Goal: Task Accomplishment & Management: Use online tool/utility

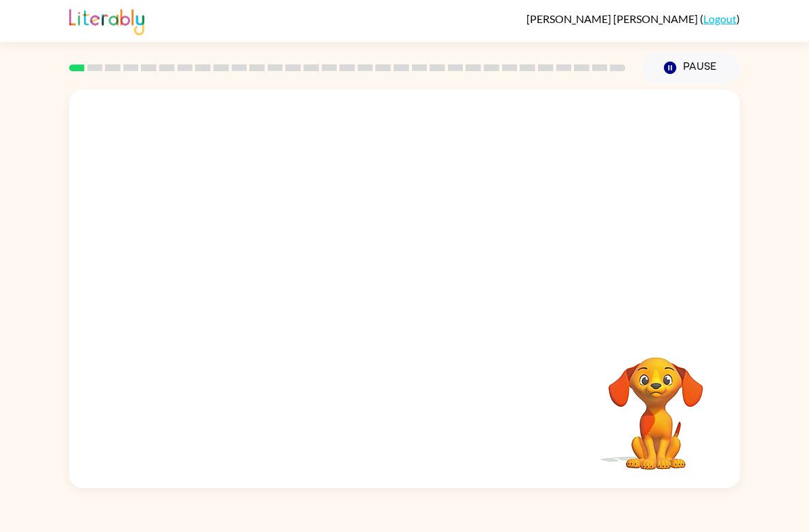
click at [665, 394] on video "Your browser must support playing .mp4 files to use Literably. Please try using…" at bounding box center [655, 403] width 135 height 135
click at [668, 400] on video "Your browser must support playing .mp4 files to use Literably. Please try using…" at bounding box center [655, 403] width 135 height 135
click at [661, 392] on video "Your browser must support playing .mp4 files to use Literably. Please try using…" at bounding box center [655, 403] width 135 height 135
click at [654, 180] on div at bounding box center [404, 208] width 671 height 239
click at [673, 171] on div at bounding box center [404, 208] width 671 height 239
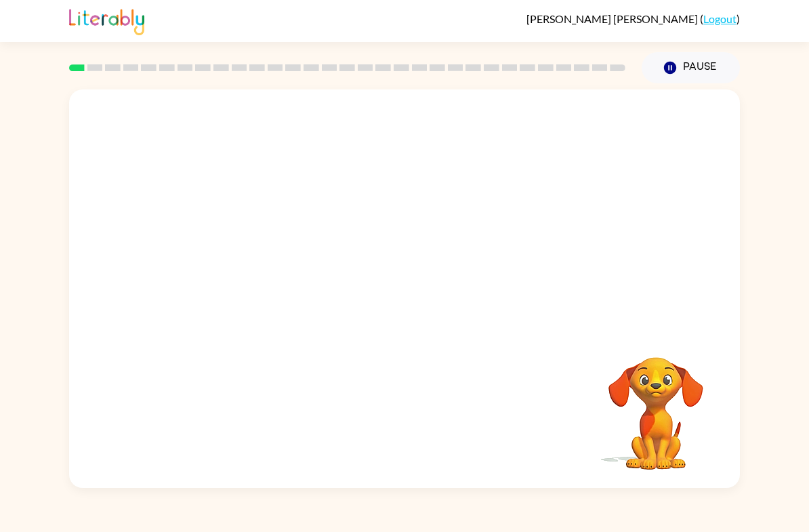
click at [667, 395] on video "Your browser must support playing .mp4 files to use Literably. Please try using…" at bounding box center [655, 403] width 135 height 135
click at [679, 383] on video "Your browser must support playing .mp4 files to use Literably. Please try using…" at bounding box center [655, 403] width 135 height 135
click at [677, 400] on video "Your browser must support playing .mp4 files to use Literably. Please try using…" at bounding box center [655, 403] width 135 height 135
click at [676, 400] on video "Your browser must support playing .mp4 files to use Literably. Please try using…" at bounding box center [655, 403] width 135 height 135
click at [682, 379] on video "Your browser must support playing .mp4 files to use Literably. Please try using…" at bounding box center [655, 403] width 135 height 135
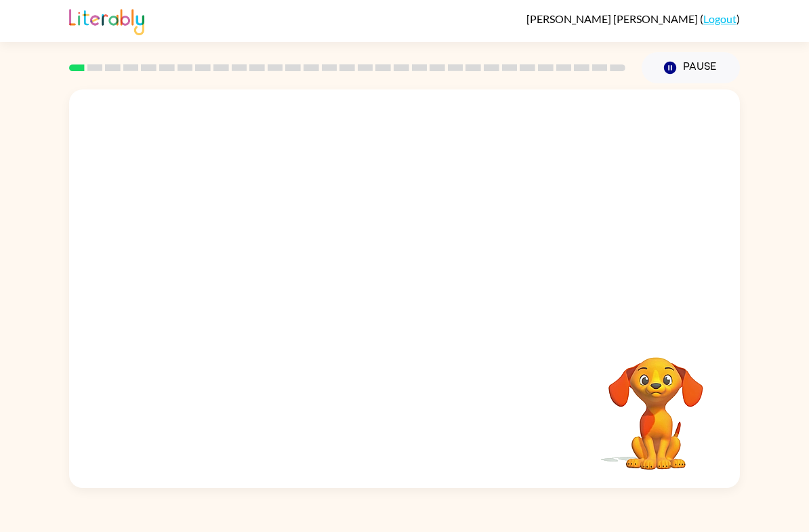
click at [682, 378] on video "Your browser must support playing .mp4 files to use Literably. Please try using…" at bounding box center [655, 403] width 135 height 135
click at [683, 377] on video "Your browser must support playing .mp4 files to use Literably. Please try using…" at bounding box center [655, 403] width 135 height 135
click at [681, 406] on video "Your browser must support playing .mp4 files to use Literably. Please try using…" at bounding box center [655, 403] width 135 height 135
click at [676, 419] on video "Your browser must support playing .mp4 files to use Literably. Please try using…" at bounding box center [655, 403] width 135 height 135
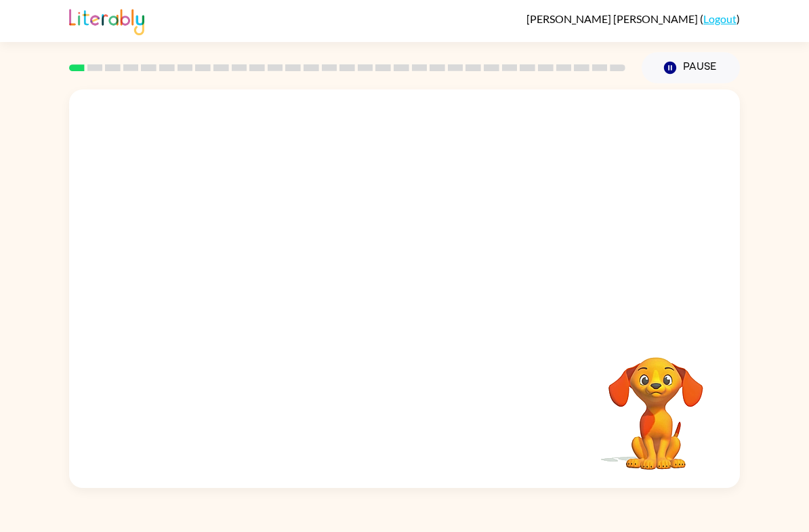
click at [759, 292] on div "Your browser must support playing .mp4 files to use Literably. Please try using…" at bounding box center [404, 285] width 809 height 404
click at [654, 419] on video "Your browser must support playing .mp4 files to use Literably. Please try using…" at bounding box center [655, 403] width 135 height 135
click at [653, 418] on video "Your browser must support playing .mp4 files to use Literably. Please try using…" at bounding box center [655, 403] width 135 height 135
click at [738, 257] on div at bounding box center [404, 208] width 671 height 239
click at [746, 265] on div "Your browser must support playing .mp4 files to use Literably. Please try using…" at bounding box center [404, 285] width 809 height 404
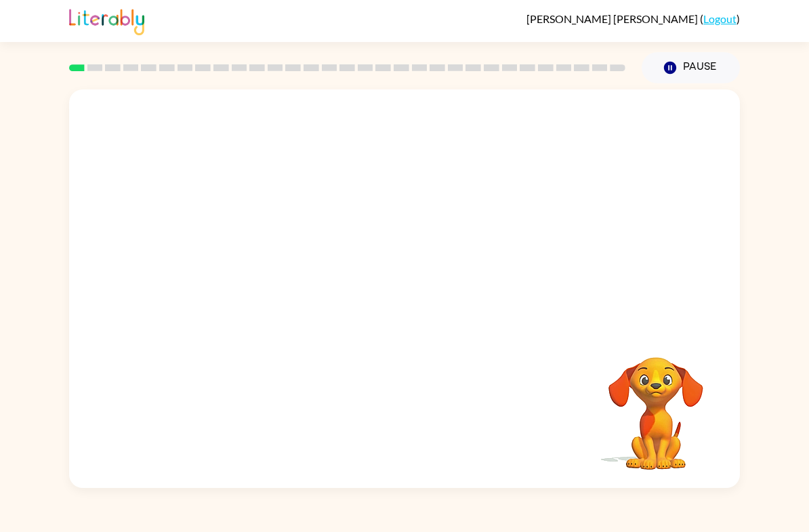
click at [686, 423] on video "Your browser must support playing .mp4 files to use Literably. Please try using…" at bounding box center [655, 403] width 135 height 135
click at [694, 425] on video "Your browser must support playing .mp4 files to use Literably. Please try using…" at bounding box center [655, 403] width 135 height 135
click at [688, 398] on video "Your browser must support playing .mp4 files to use Literably. Please try using…" at bounding box center [655, 403] width 135 height 135
click at [717, 337] on video "Your browser must support playing .mp4 files to use Literably. Please try using…" at bounding box center [655, 403] width 135 height 135
click at [705, 346] on video "Your browser must support playing .mp4 files to use Literably. Please try using…" at bounding box center [655, 403] width 135 height 135
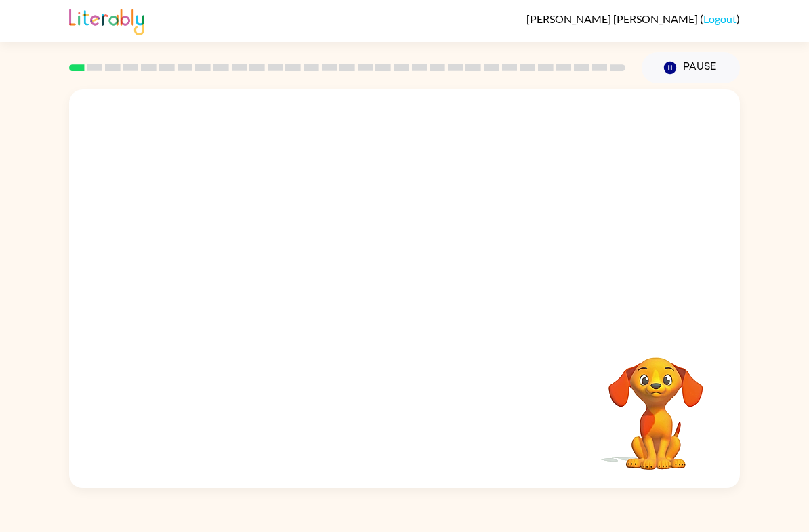
click at [704, 346] on video "Your browser must support playing .mp4 files to use Literably. Please try using…" at bounding box center [655, 403] width 135 height 135
click at [723, 315] on div at bounding box center [404, 208] width 671 height 239
click at [723, 314] on div at bounding box center [404, 208] width 671 height 239
click at [736, 302] on div at bounding box center [404, 208] width 671 height 239
click at [750, 291] on div "Your browser must support playing .mp4 files to use Literably. Please try using…" at bounding box center [404, 285] width 809 height 404
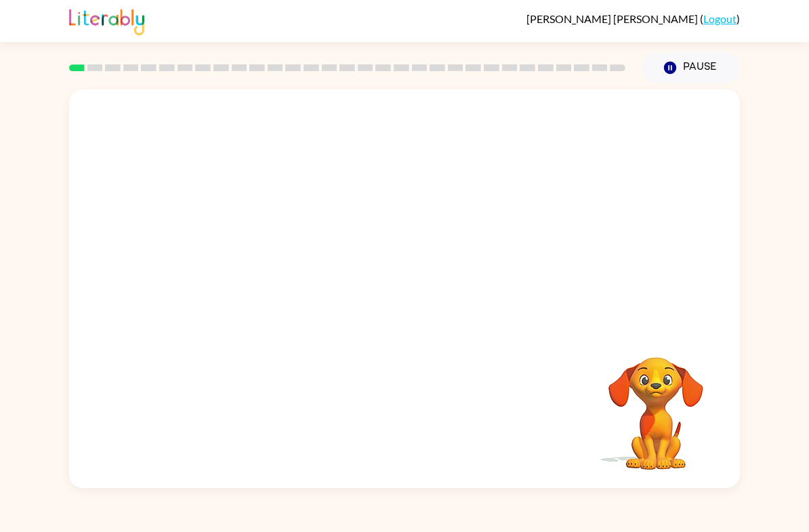
click at [756, 297] on div "Your browser must support playing .mp4 files to use Literably. Please try using…" at bounding box center [404, 285] width 809 height 404
click at [768, 295] on div "Your browser must support playing .mp4 files to use Literably. Please try using…" at bounding box center [404, 285] width 809 height 404
click at [789, 228] on div "Your browser must support playing .mp4 files to use Literably. Please try using…" at bounding box center [404, 285] width 809 height 404
click at [770, 144] on div "Your browser must support playing .mp4 files to use Literably. Please try using…" at bounding box center [404, 285] width 809 height 404
click at [774, 203] on div "Your browser must support playing .mp4 files to use Literably. Please try using…" at bounding box center [404, 285] width 809 height 404
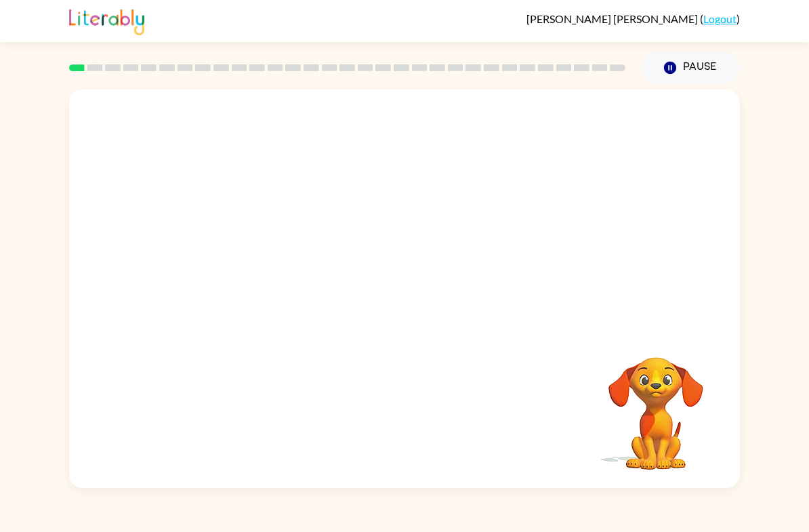
click at [767, 230] on div "Your browser must support playing .mp4 files to use Literably. Please try using…" at bounding box center [404, 285] width 809 height 404
click at [773, 219] on div "Your browser must support playing .mp4 files to use Literably. Please try using…" at bounding box center [404, 285] width 809 height 404
click at [765, 230] on div "Your browser must support playing .mp4 files to use Literably. Please try using…" at bounding box center [404, 285] width 809 height 404
click at [772, 220] on div "Your browser must support playing .mp4 files to use Literably. Please try using…" at bounding box center [404, 285] width 809 height 404
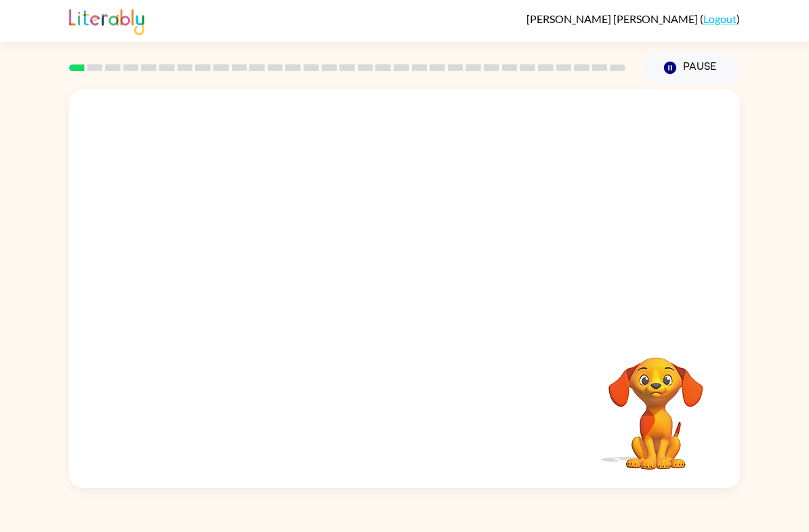
click at [362, 221] on video "Your browser must support playing .mp4 files to use Literably. Please try using…" at bounding box center [404, 208] width 671 height 239
click at [672, 329] on div at bounding box center [655, 339] width 135 height 35
click at [671, 328] on div at bounding box center [655, 339] width 135 height 35
click at [678, 403] on video "Your browser must support playing .mp4 files to use Literably. Please try using…" at bounding box center [655, 403] width 135 height 135
click at [759, 360] on div "Your browser must support playing .mp4 files to use Literably. Please try using…" at bounding box center [404, 285] width 809 height 404
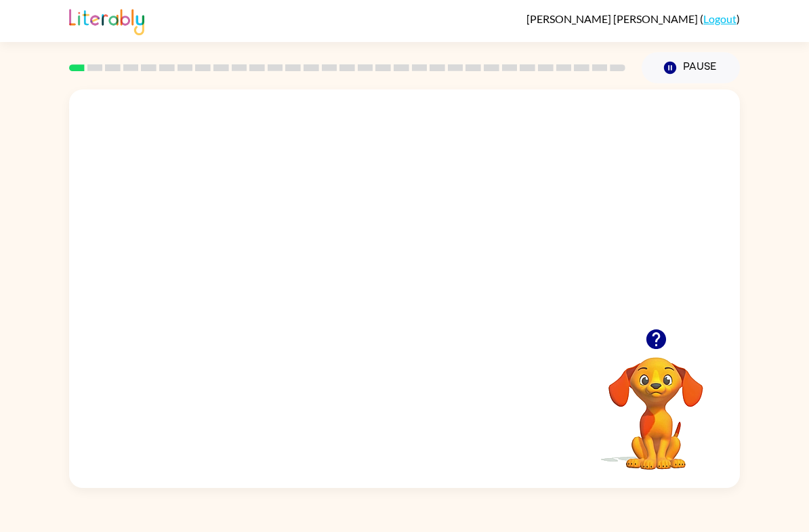
click at [753, 119] on div "Your browser must support playing .mp4 files to use Literably. Please try using…" at bounding box center [404, 285] width 809 height 404
click at [762, 120] on div "Your browser must support playing .mp4 files to use Literably. Please try using…" at bounding box center [404, 285] width 809 height 404
click at [767, 125] on div "Your browser must support playing .mp4 files to use Literably. Please try using…" at bounding box center [404, 285] width 809 height 404
click at [773, 125] on div "Your browser must support playing .mp4 files to use Literably. Please try using…" at bounding box center [404, 285] width 809 height 404
click at [770, 127] on div "Your browser must support playing .mp4 files to use Literably. Please try using…" at bounding box center [404, 285] width 809 height 404
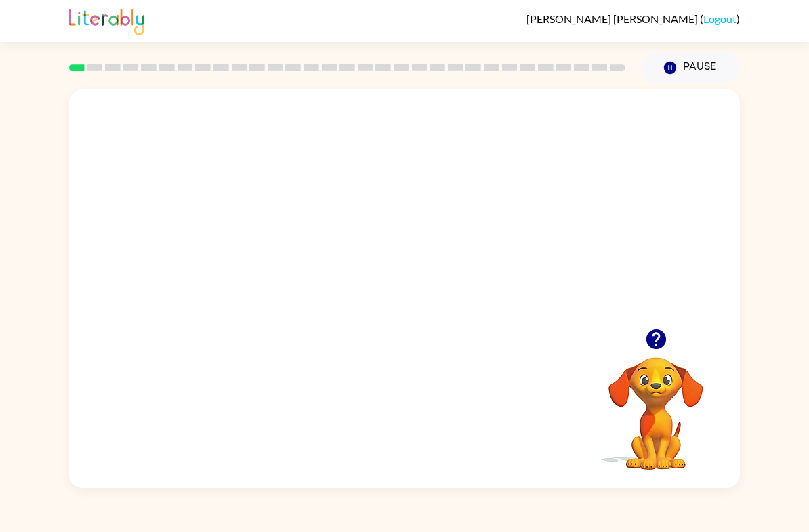
click at [528, 226] on video "Your browser must support playing .mp4 files to use Literably. Please try using…" at bounding box center [404, 208] width 671 height 239
click at [448, 276] on video "Your browser must support playing .mp4 files to use Literably. Please try using…" at bounding box center [404, 208] width 671 height 239
click at [349, 215] on video "Your browser must support playing .mp4 files to use Literably. Please try using…" at bounding box center [404, 208] width 671 height 239
click at [491, 220] on video "Your browser must support playing .mp4 files to use Literably. Please try using…" at bounding box center [404, 208] width 671 height 239
click at [663, 205] on video "Your browser must support playing .mp4 files to use Literably. Please try using…" at bounding box center [404, 208] width 671 height 239
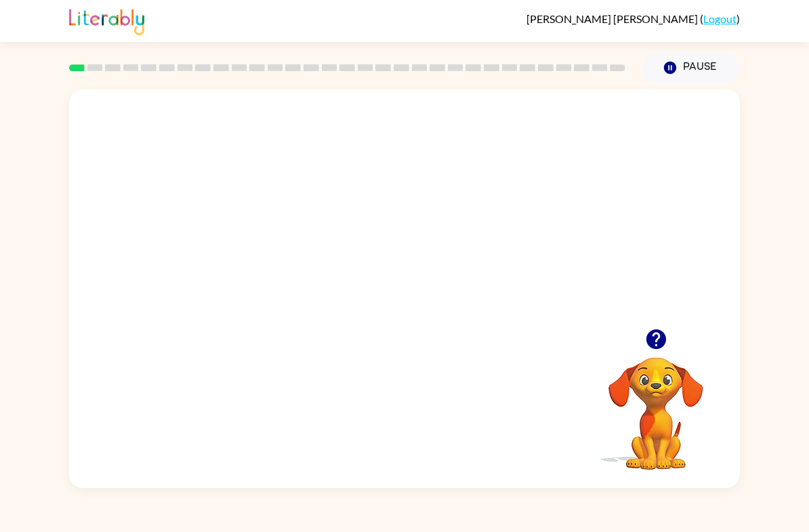
click at [743, 272] on div "Your browser must support playing .mp4 files to use Literably. Please try using…" at bounding box center [404, 285] width 809 height 404
click at [761, 281] on div "Your browser must support playing .mp4 files to use Literably. Please try using…" at bounding box center [404, 285] width 809 height 404
click at [422, 306] on button "button" at bounding box center [404, 295] width 87 height 49
click at [430, 298] on div at bounding box center [404, 295] width 87 height 49
click at [739, 234] on div "Your browser must support playing .mp4 files to use Literably. Please try using…" at bounding box center [404, 288] width 671 height 398
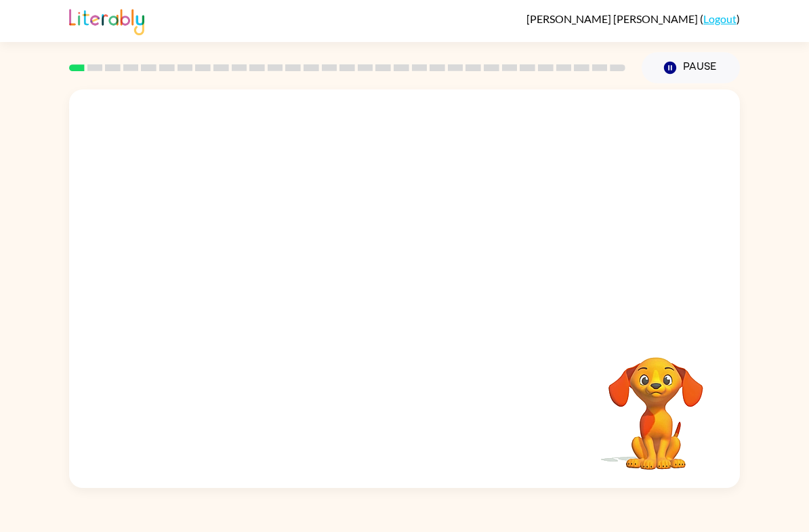
click at [739, 234] on div "Your browser must support playing .mp4 files to use Literably. Please try using…" at bounding box center [404, 288] width 671 height 398
click at [743, 241] on div "Your browser must support playing .mp4 files to use Literably. Please try using…" at bounding box center [404, 285] width 809 height 404
click at [721, 225] on div "Your browser must support playing .mp4 files to use Literably. Please try using…" at bounding box center [404, 288] width 671 height 398
click at [736, 213] on div "Your browser must support playing .mp4 files to use Literably. Please try using…" at bounding box center [404, 288] width 671 height 398
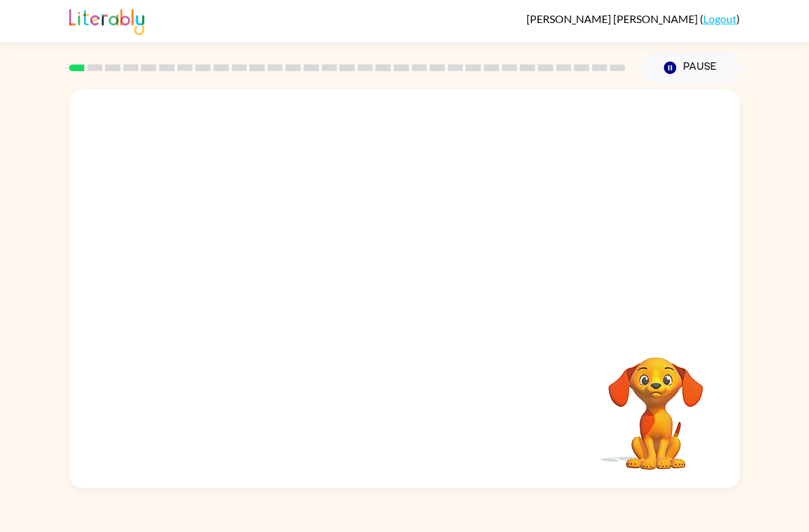
click at [736, 213] on div "Your browser must support playing .mp4 files to use Literably. Please try using…" at bounding box center [404, 288] width 671 height 398
click at [730, 223] on div "Your browser must support playing .mp4 files to use Literably. Please try using…" at bounding box center [404, 288] width 671 height 398
click at [732, 234] on div "Your browser must support playing .mp4 files to use Literably. Please try using…" at bounding box center [404, 288] width 671 height 398
click at [733, 226] on div "Your browser must support playing .mp4 files to use Literably. Please try using…" at bounding box center [404, 288] width 671 height 398
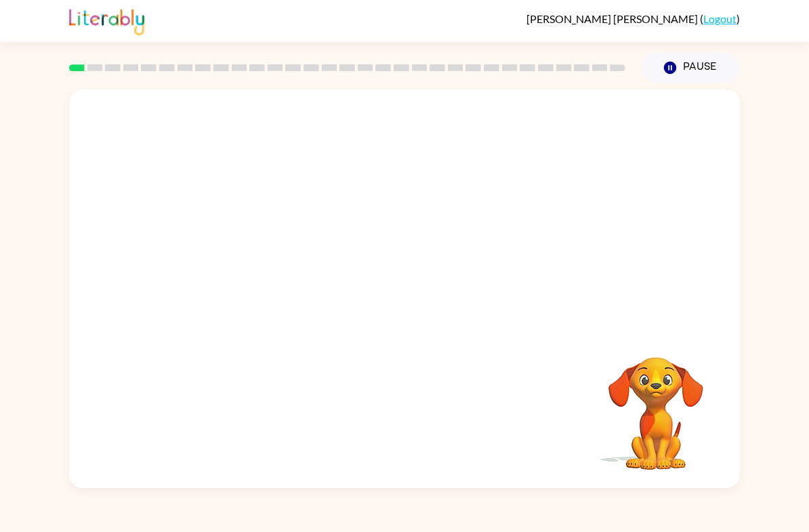
click at [733, 226] on div "Your browser must support playing .mp4 files to use Literably. Please try using…" at bounding box center [404, 288] width 671 height 398
click at [736, 224] on div "Your browser must support playing .mp4 files to use Literably. Please try using…" at bounding box center [404, 288] width 671 height 398
click at [735, 227] on div at bounding box center [404, 208] width 671 height 239
click at [735, 226] on div at bounding box center [404, 208] width 671 height 239
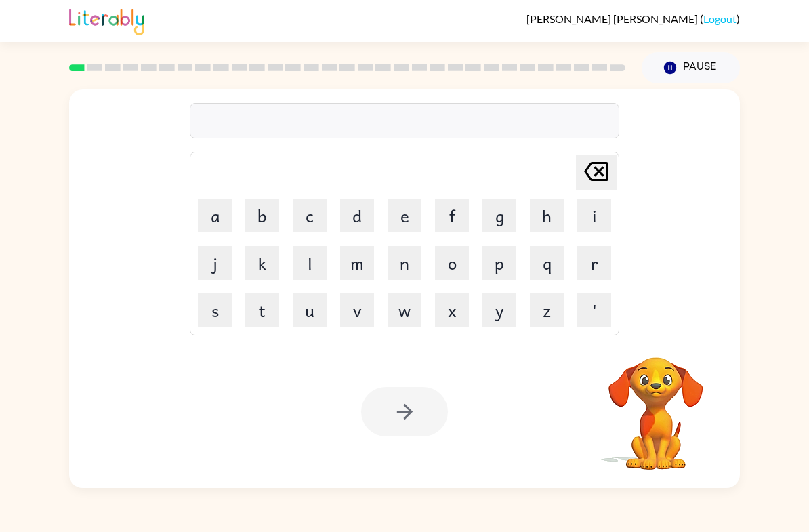
click at [343, 215] on button "d" at bounding box center [357, 215] width 34 height 34
click at [595, 169] on icon at bounding box center [596, 171] width 24 height 19
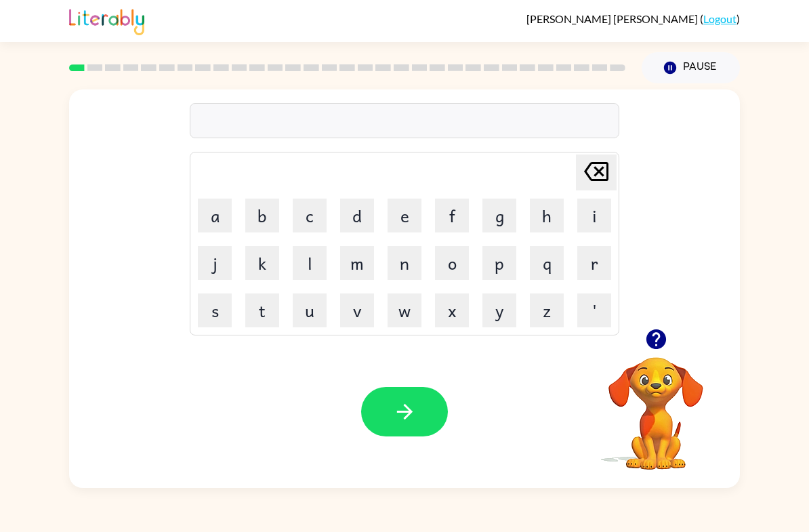
click at [496, 267] on button "p" at bounding box center [499, 263] width 34 height 34
click at [467, 261] on button "o" at bounding box center [452, 263] width 34 height 34
click at [587, 276] on button "r" at bounding box center [594, 263] width 34 height 34
click at [598, 174] on icon at bounding box center [596, 171] width 24 height 19
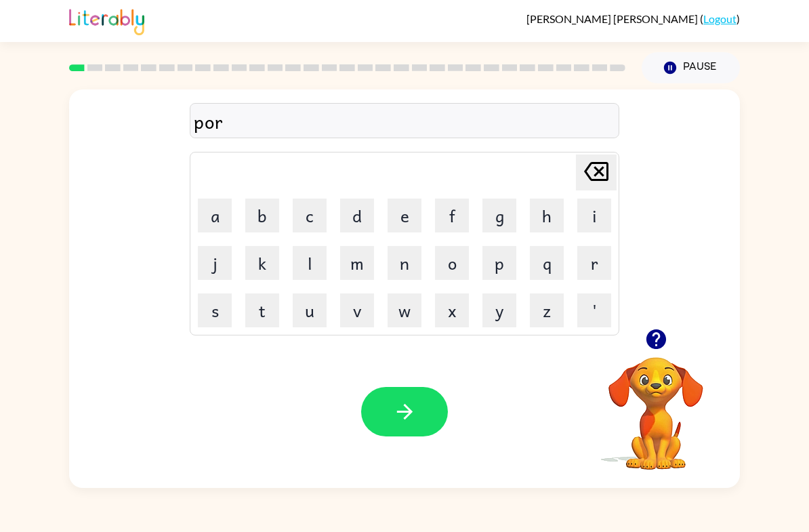
click at [390, 219] on button "e" at bounding box center [404, 215] width 34 height 34
click at [389, 219] on button "e" at bounding box center [404, 215] width 34 height 34
click at [599, 266] on button "r" at bounding box center [594, 263] width 34 height 34
click at [437, 396] on button "button" at bounding box center [404, 411] width 87 height 49
click at [597, 268] on button "r" at bounding box center [594, 263] width 34 height 34
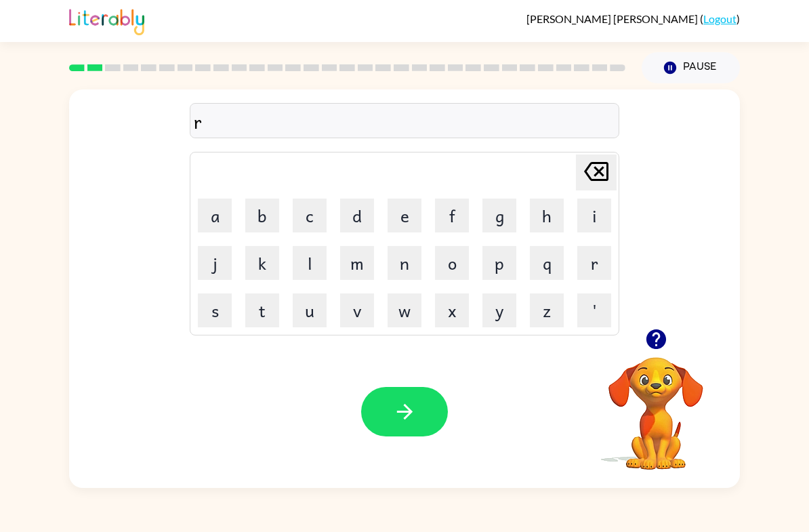
click at [455, 262] on button "o" at bounding box center [452, 263] width 34 height 34
click at [302, 307] on button "u" at bounding box center [310, 310] width 34 height 34
click at [408, 271] on button "n" at bounding box center [404, 263] width 34 height 34
click at [351, 216] on button "d" at bounding box center [357, 215] width 34 height 34
click at [424, 414] on button "button" at bounding box center [404, 411] width 87 height 49
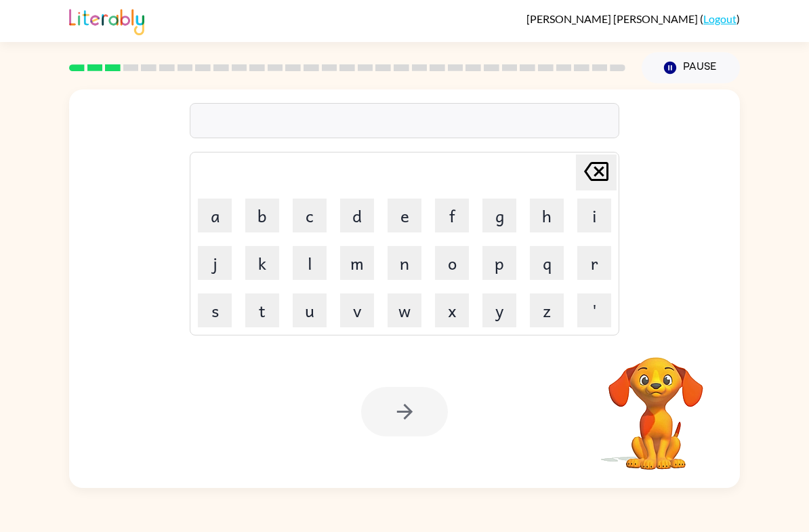
click at [360, 266] on button "m" at bounding box center [357, 263] width 34 height 34
click at [217, 223] on button "a" at bounding box center [215, 215] width 34 height 34
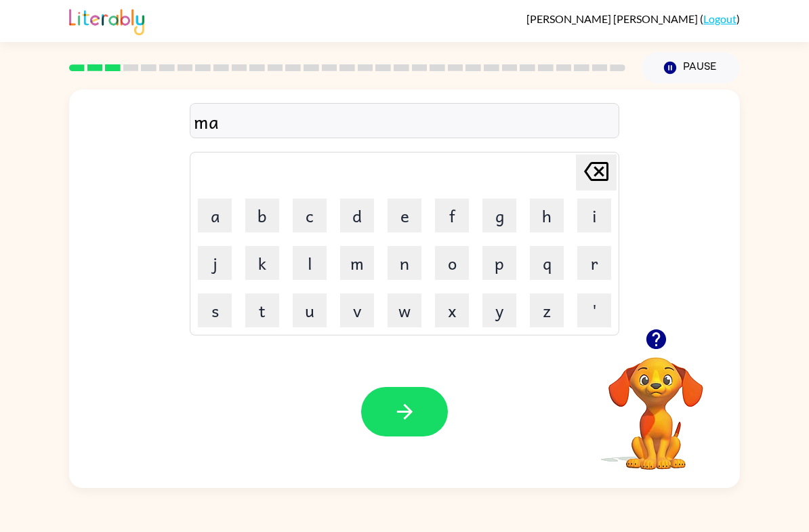
click at [302, 224] on button "c" at bounding box center [310, 215] width 34 height 34
click at [548, 218] on button "h" at bounding box center [547, 215] width 34 height 34
click at [593, 217] on button "i" at bounding box center [594, 215] width 34 height 34
click at [408, 259] on button "n" at bounding box center [404, 263] width 34 height 34
click at [406, 224] on button "e" at bounding box center [404, 215] width 34 height 34
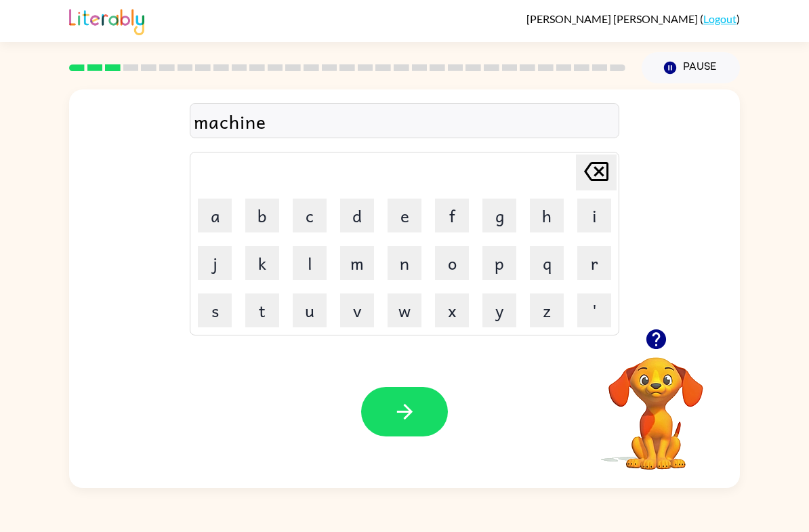
click at [415, 406] on icon "button" at bounding box center [405, 412] width 24 height 24
click at [264, 306] on button "t" at bounding box center [262, 310] width 34 height 34
click at [601, 266] on button "r" at bounding box center [594, 263] width 34 height 34
click at [219, 259] on button "j" at bounding box center [215, 263] width 34 height 34
click at [595, 230] on button "i" at bounding box center [594, 215] width 34 height 34
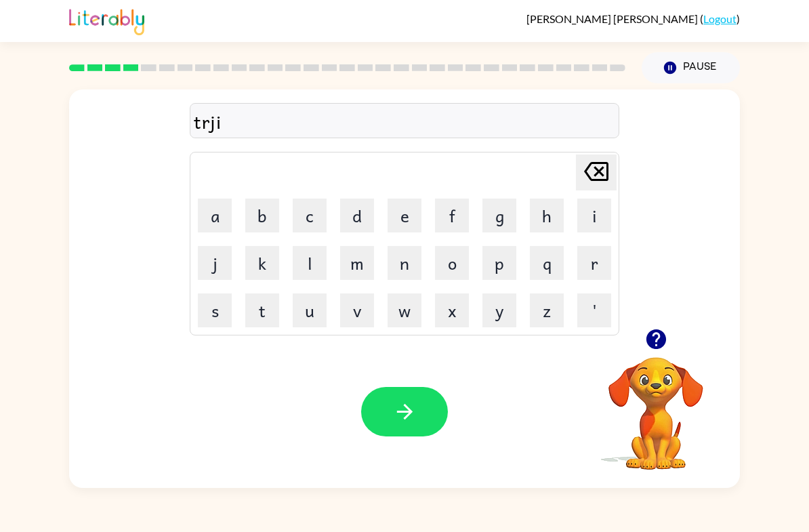
click at [597, 177] on icon "[PERSON_NAME] last character input" at bounding box center [596, 171] width 33 height 33
click at [207, 227] on button "a" at bounding box center [215, 215] width 34 height 34
click at [592, 222] on button "i" at bounding box center [594, 215] width 34 height 34
click at [421, 265] on button "n" at bounding box center [404, 263] width 34 height 34
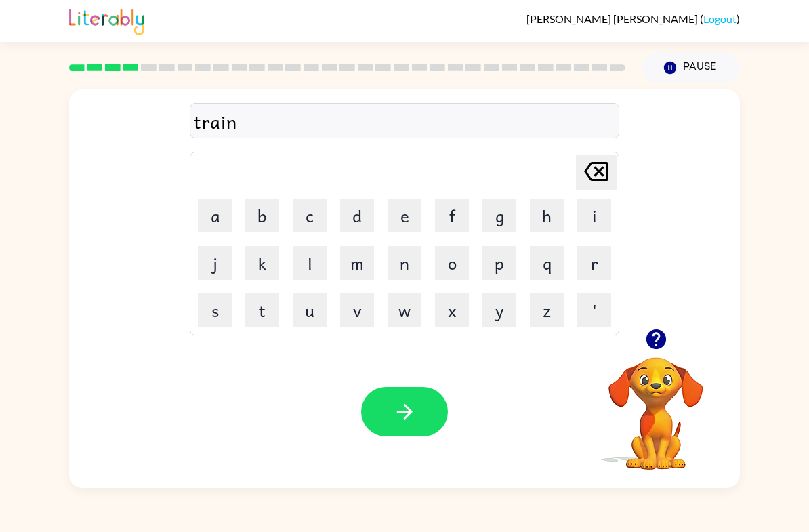
click at [410, 408] on icon "button" at bounding box center [405, 412] width 24 height 24
click at [365, 216] on button "d" at bounding box center [357, 215] width 34 height 34
click at [416, 211] on button "e" at bounding box center [404, 215] width 34 height 34
click at [459, 212] on button "f" at bounding box center [452, 215] width 34 height 34
click at [419, 214] on button "e" at bounding box center [404, 215] width 34 height 34
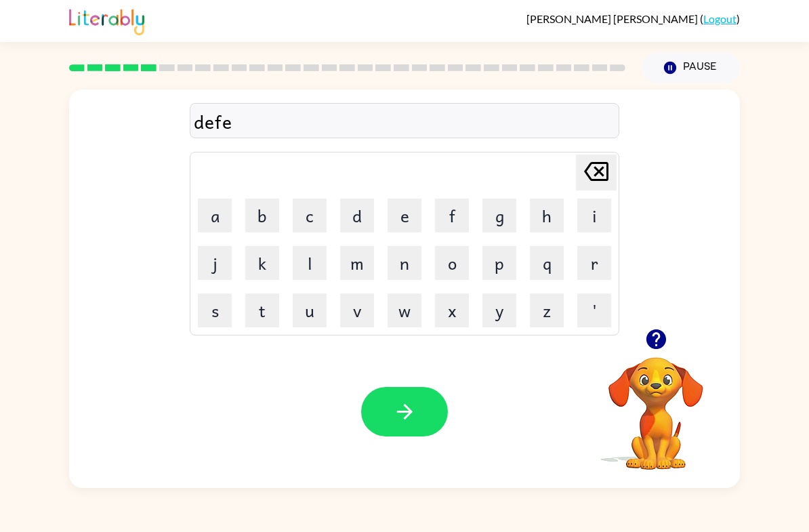
click at [406, 265] on button "n" at bounding box center [404, 263] width 34 height 34
click at [204, 308] on button "s" at bounding box center [215, 310] width 34 height 34
click at [585, 224] on button "i" at bounding box center [594, 215] width 34 height 34
click at [373, 309] on button "v" at bounding box center [357, 310] width 34 height 34
click at [413, 219] on button "e" at bounding box center [404, 215] width 34 height 34
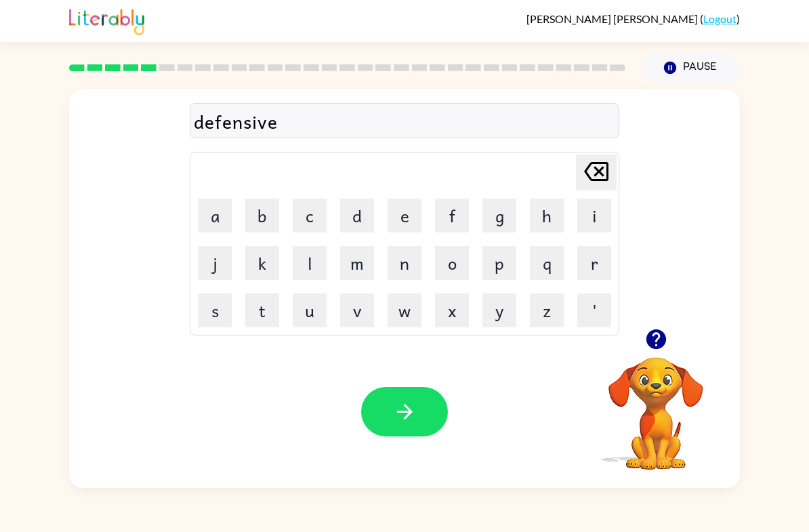
click at [410, 419] on icon "button" at bounding box center [405, 412] width 24 height 24
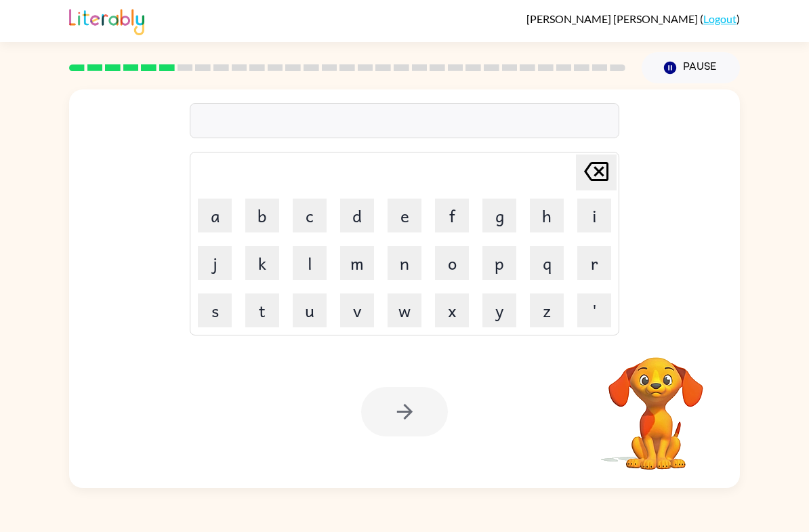
click at [358, 297] on button "v" at bounding box center [357, 310] width 34 height 34
click at [219, 215] on button "a" at bounding box center [215, 215] width 34 height 34
click at [318, 217] on button "c" at bounding box center [310, 215] width 34 height 34
click at [208, 222] on button "a" at bounding box center [215, 215] width 34 height 34
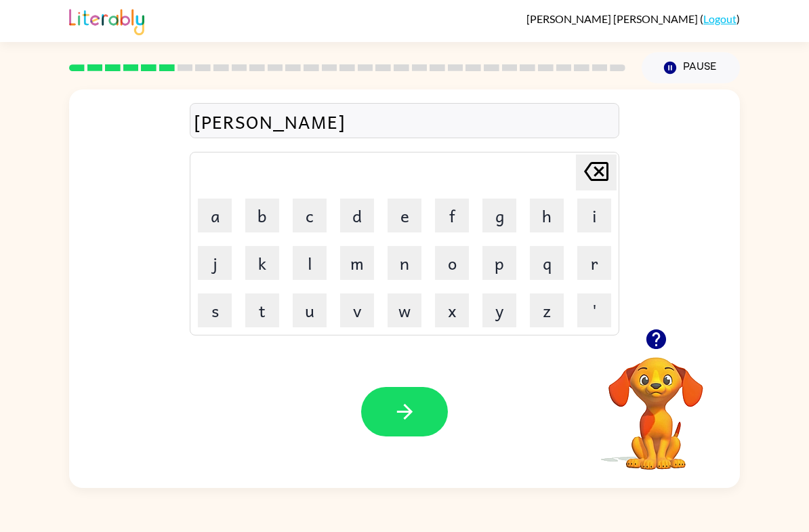
click at [274, 298] on button "t" at bounding box center [262, 310] width 34 height 34
click at [605, 217] on button "i" at bounding box center [594, 215] width 34 height 34
click at [462, 261] on button "o" at bounding box center [452, 263] width 34 height 34
click at [411, 268] on button "n" at bounding box center [404, 263] width 34 height 34
click at [406, 398] on button "button" at bounding box center [404, 411] width 87 height 49
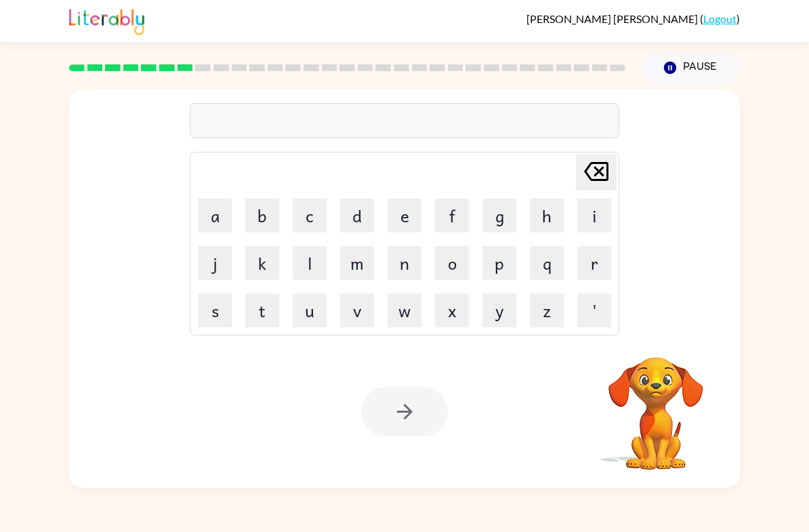
click at [501, 267] on button "p" at bounding box center [499, 263] width 34 height 34
click at [500, 266] on button "p" at bounding box center [499, 263] width 34 height 34
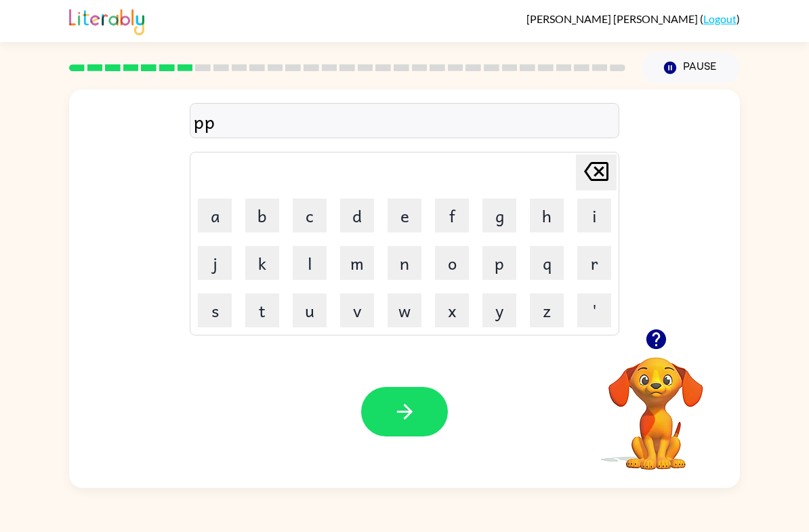
click at [352, 214] on button "d" at bounding box center [357, 215] width 34 height 34
click at [309, 263] on button "l" at bounding box center [310, 263] width 34 height 34
click at [597, 156] on icon "[PERSON_NAME] last character input" at bounding box center [596, 171] width 33 height 33
click at [595, 154] on table "[PERSON_NAME] last character input a b c d e f g h i j k l m n o p q r s t u v …" at bounding box center [404, 243] width 428 height 182
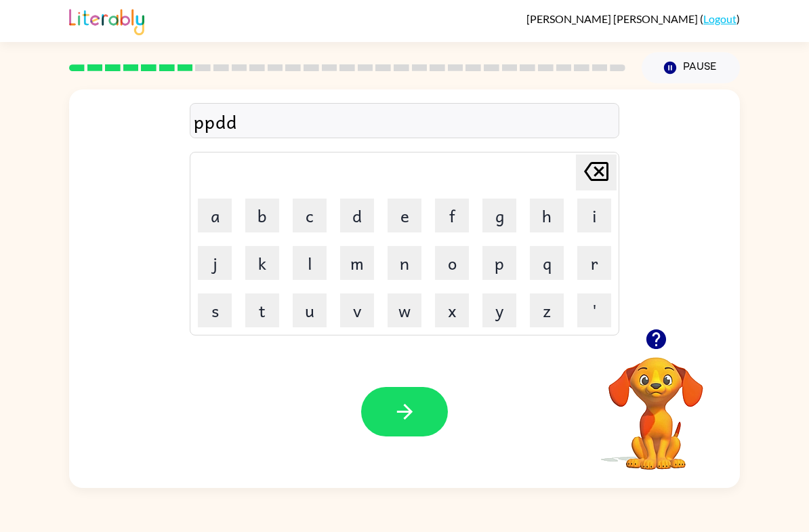
click at [599, 152] on div "ppdd [PERSON_NAME] last character input a b c d e f g h i j k l m n o p q r s t…" at bounding box center [404, 209] width 429 height 253
click at [598, 159] on icon "[PERSON_NAME] last character input" at bounding box center [596, 171] width 33 height 33
click at [598, 158] on icon "[PERSON_NAME] last character input" at bounding box center [596, 171] width 33 height 33
click at [600, 167] on icon "[PERSON_NAME] last character input" at bounding box center [596, 171] width 33 height 33
click at [456, 259] on button "o" at bounding box center [452, 263] width 34 height 34
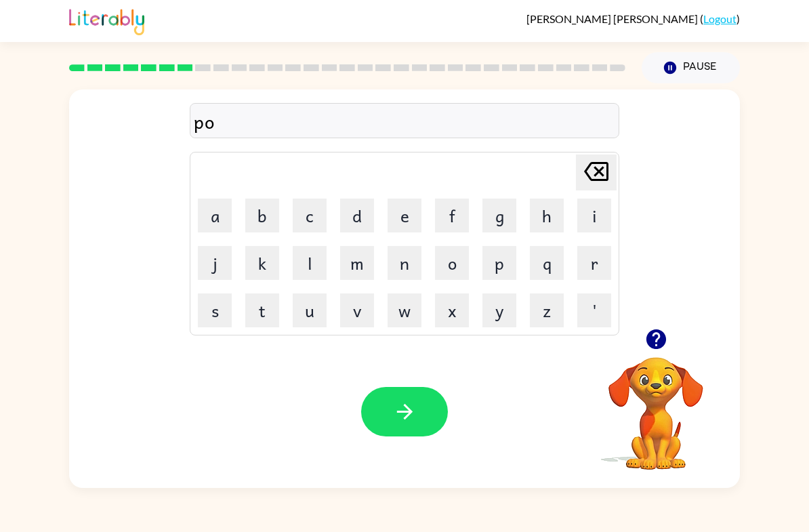
click at [359, 217] on button "d" at bounding box center [357, 215] width 34 height 34
click at [306, 264] on button "l" at bounding box center [310, 263] width 34 height 34
click at [305, 263] on button "l" at bounding box center [310, 263] width 34 height 34
click at [415, 228] on button "e" at bounding box center [404, 215] width 34 height 34
click at [587, 156] on icon "[PERSON_NAME] last character input" at bounding box center [596, 171] width 33 height 33
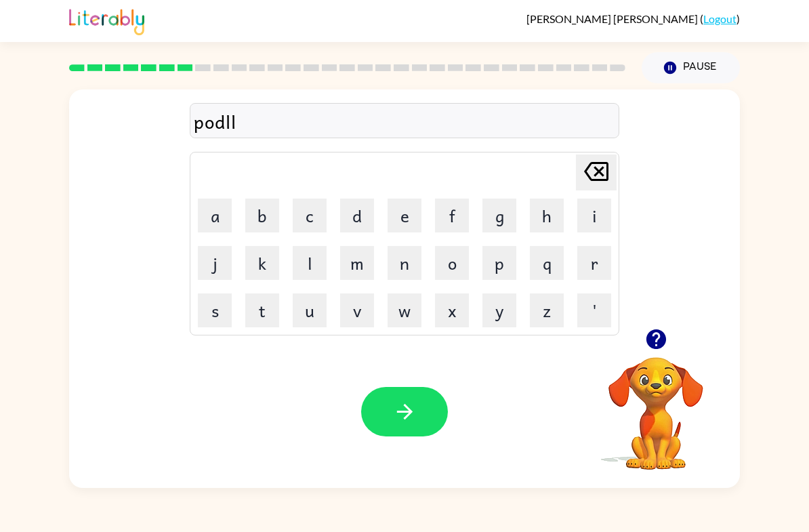
click at [587, 156] on icon "[PERSON_NAME] last character input" at bounding box center [596, 171] width 33 height 33
click at [592, 160] on icon "[PERSON_NAME] last character input" at bounding box center [596, 171] width 33 height 33
click at [650, 398] on video "Your browser must support playing .mp4 files to use Literably. Please try using…" at bounding box center [655, 403] width 135 height 135
click at [654, 350] on icon "button" at bounding box center [656, 339] width 24 height 24
click at [653, 349] on video "Your browser must support playing .mp4 files to use Literably. Please try using…" at bounding box center [655, 403] width 135 height 135
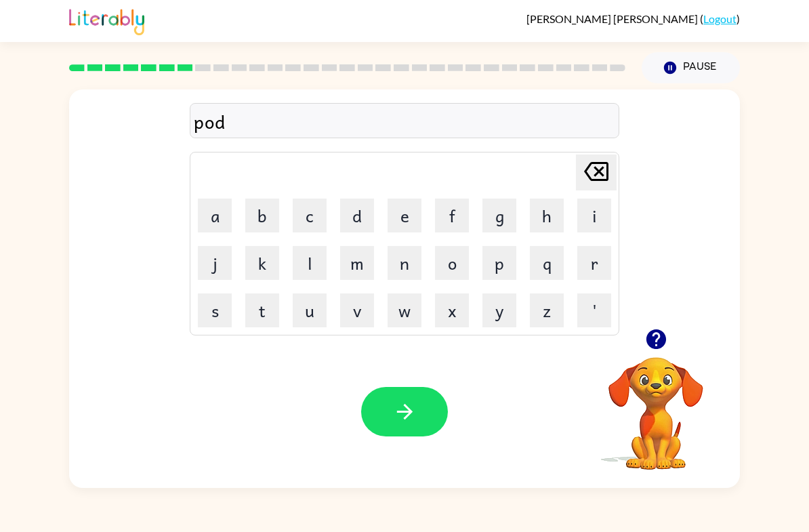
click at [664, 341] on icon "button" at bounding box center [656, 339] width 20 height 20
click at [396, 208] on button "e" at bounding box center [404, 215] width 34 height 34
click at [596, 182] on icon "[PERSON_NAME] last character input" at bounding box center [596, 171] width 33 height 33
click at [311, 268] on button "l" at bounding box center [310, 263] width 34 height 34
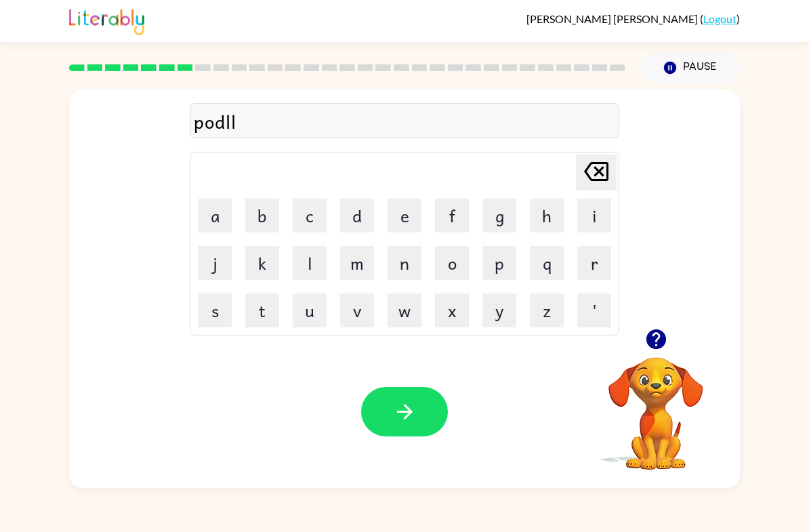
click at [603, 173] on icon "[PERSON_NAME] last character input" at bounding box center [596, 171] width 33 height 33
click at [404, 219] on button "e" at bounding box center [404, 215] width 34 height 34
click at [400, 407] on icon "button" at bounding box center [405, 412] width 24 height 24
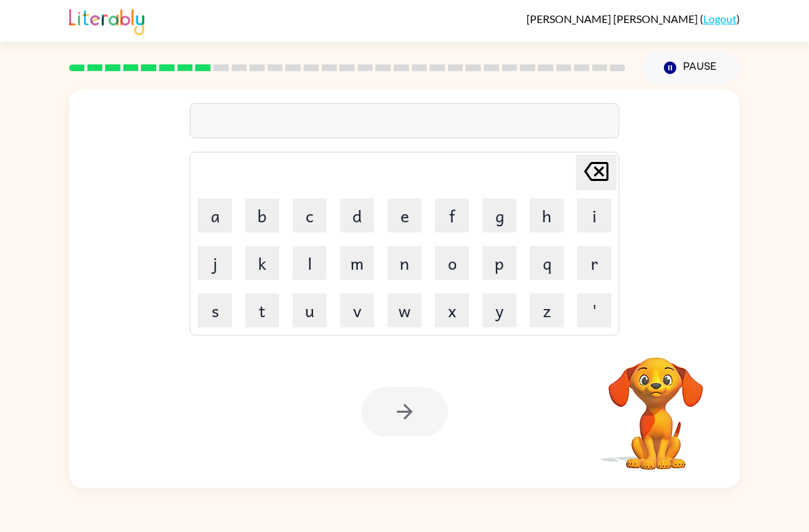
click at [356, 264] on button "m" at bounding box center [357, 263] width 34 height 34
click at [599, 222] on button "i" at bounding box center [594, 215] width 34 height 34
click at [588, 274] on button "r" at bounding box center [594, 263] width 34 height 34
click at [224, 207] on button "a" at bounding box center [215, 215] width 34 height 34
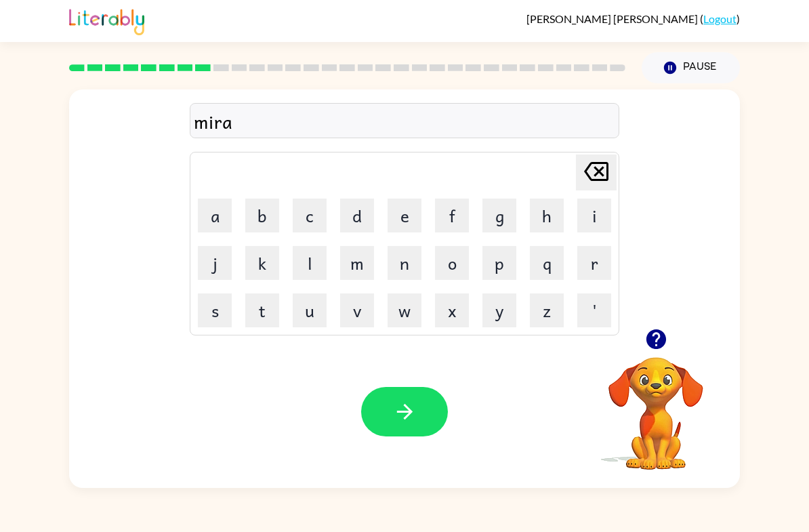
click at [316, 205] on button "c" at bounding box center [310, 215] width 34 height 34
click at [314, 269] on button "l" at bounding box center [310, 263] width 34 height 34
click at [402, 221] on button "e" at bounding box center [404, 215] width 34 height 34
click at [394, 423] on icon "button" at bounding box center [405, 412] width 24 height 24
click at [648, 343] on icon "button" at bounding box center [656, 339] width 20 height 20
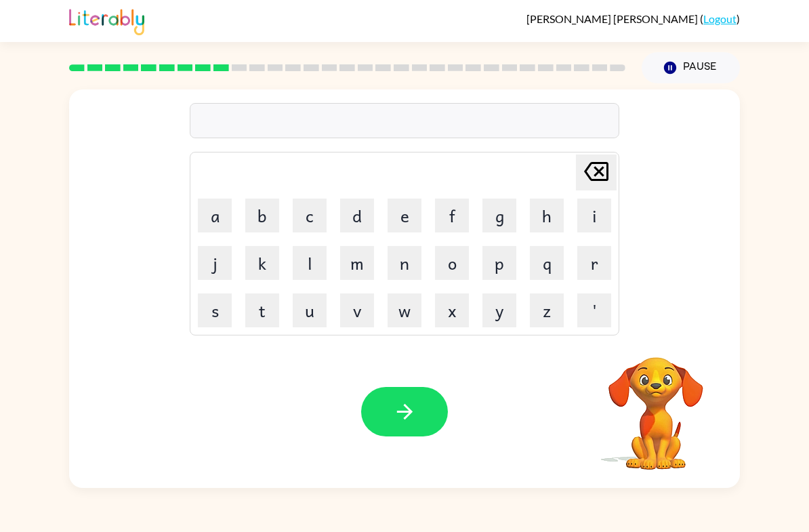
click at [358, 270] on button "m" at bounding box center [357, 263] width 34 height 34
click at [415, 219] on button "e" at bounding box center [404, 215] width 34 height 34
click at [599, 167] on icon "[PERSON_NAME] last character input" at bounding box center [596, 171] width 33 height 33
click at [591, 217] on button "i" at bounding box center [594, 215] width 34 height 34
click at [587, 261] on button "r" at bounding box center [594, 263] width 34 height 34
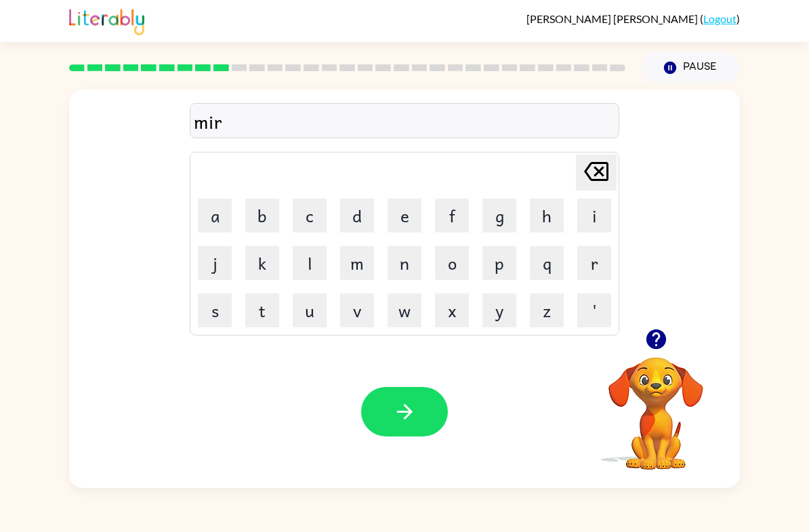
click at [403, 263] on button "n" at bounding box center [404, 263] width 34 height 34
click at [593, 180] on icon at bounding box center [596, 171] width 24 height 19
click at [372, 255] on button "m" at bounding box center [357, 263] width 34 height 34
click at [455, 261] on button "o" at bounding box center [452, 263] width 34 height 34
click at [593, 257] on button "r" at bounding box center [594, 263] width 34 height 34
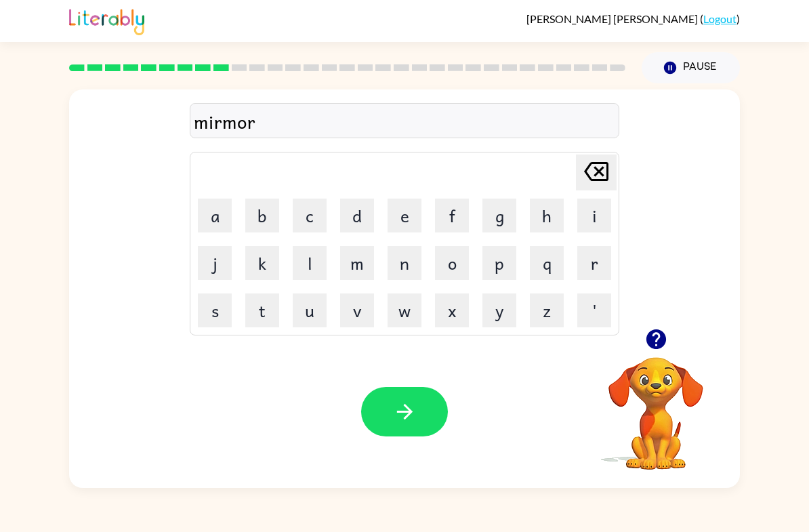
click at [402, 257] on button "n" at bounding box center [404, 263] width 34 height 34
click at [587, 221] on button "i" at bounding box center [594, 215] width 34 height 34
click at [415, 259] on button "n" at bounding box center [404, 263] width 34 height 34
click at [505, 203] on button "g" at bounding box center [499, 215] width 34 height 34
click at [404, 416] on icon "button" at bounding box center [405, 412] width 24 height 24
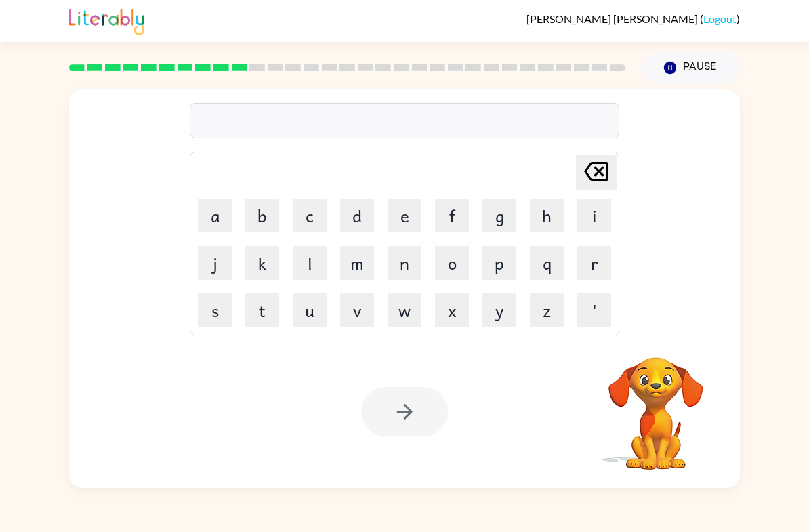
click at [359, 217] on button "d" at bounding box center [357, 215] width 34 height 34
click at [585, 229] on button "i" at bounding box center [594, 215] width 34 height 34
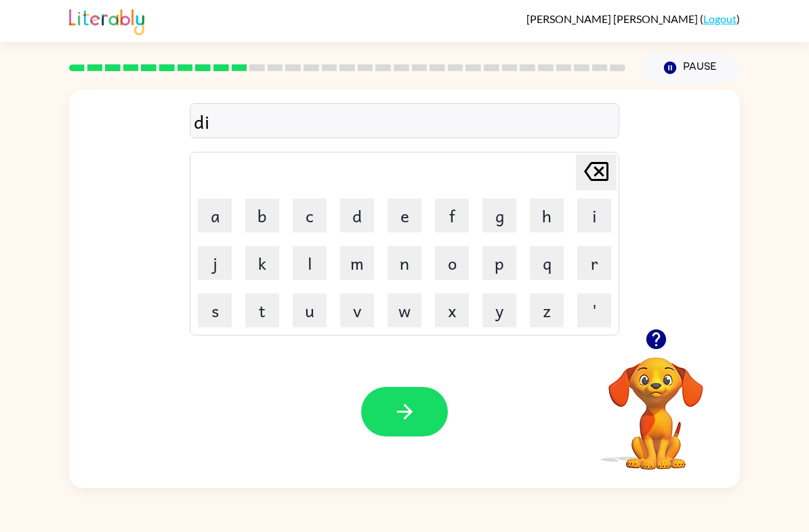
click at [221, 306] on button "s" at bounding box center [215, 310] width 34 height 34
click at [256, 314] on button "t" at bounding box center [262, 310] width 34 height 34
click at [589, 266] on button "r" at bounding box center [594, 263] width 34 height 34
click at [322, 307] on button "u" at bounding box center [310, 310] width 34 height 34
click at [211, 301] on button "s" at bounding box center [215, 310] width 34 height 34
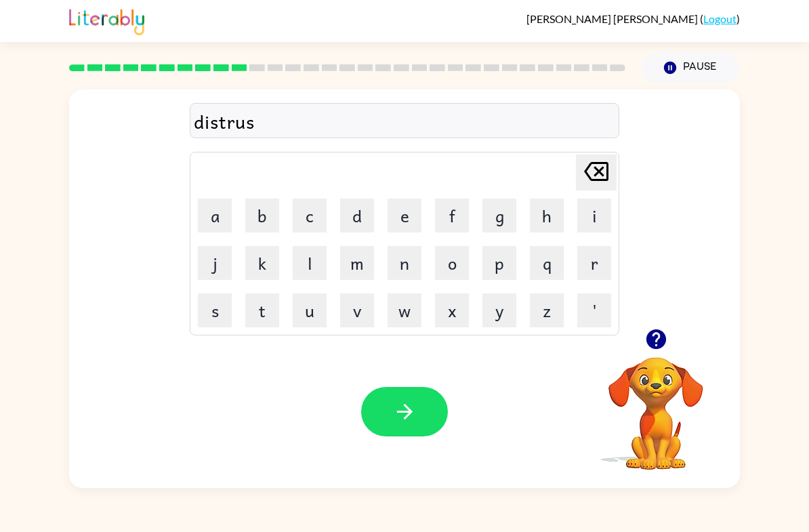
click at [261, 308] on button "t" at bounding box center [262, 310] width 34 height 34
click at [408, 413] on icon "button" at bounding box center [404, 412] width 16 height 16
click at [662, 373] on video "Your browser must support playing .mp4 files to use Literably. Please try using…" at bounding box center [655, 403] width 135 height 135
click at [662, 372] on video "Your browser must support playing .mp4 files to use Literably. Please try using…" at bounding box center [655, 403] width 135 height 135
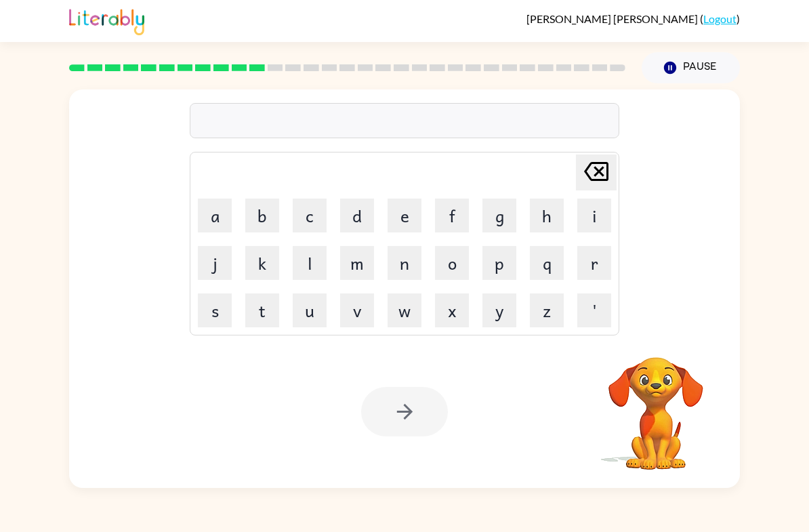
click at [587, 263] on button "r" at bounding box center [594, 263] width 34 height 34
click at [449, 270] on button "o" at bounding box center [452, 263] width 34 height 34
click at [215, 219] on button "a" at bounding box center [215, 215] width 34 height 34
click at [369, 225] on button "d" at bounding box center [357, 215] width 34 height 34
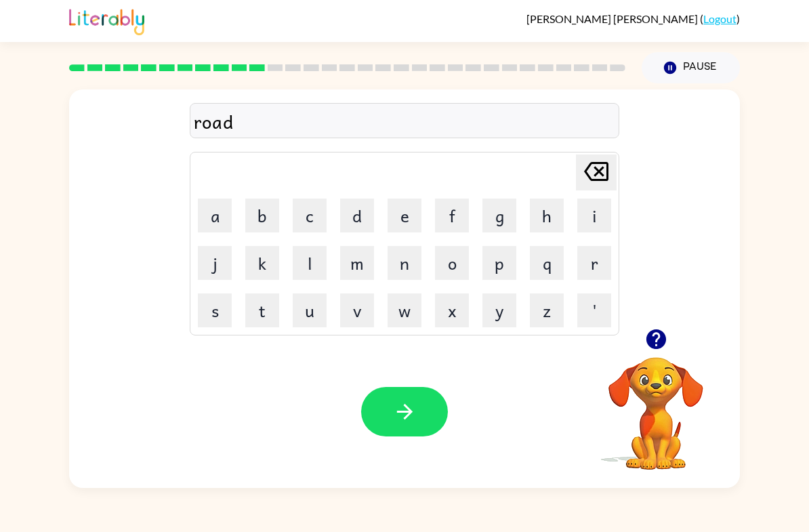
click at [417, 416] on button "button" at bounding box center [404, 411] width 87 height 49
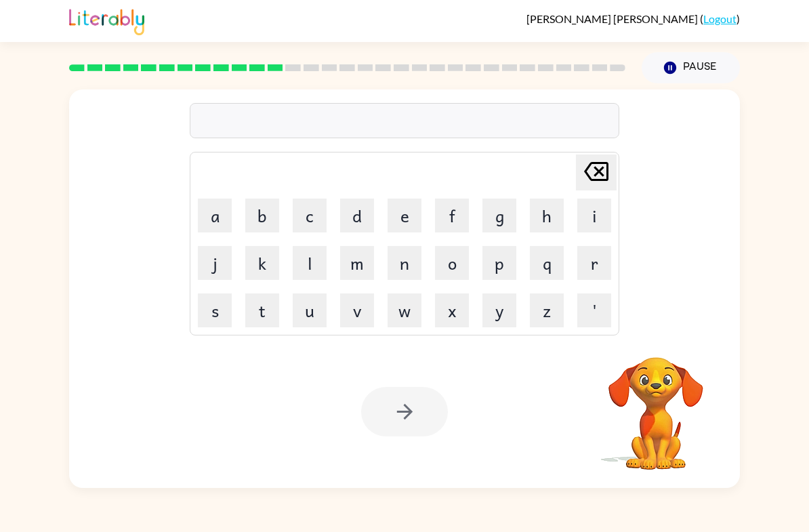
click at [303, 303] on button "u" at bounding box center [310, 310] width 34 height 34
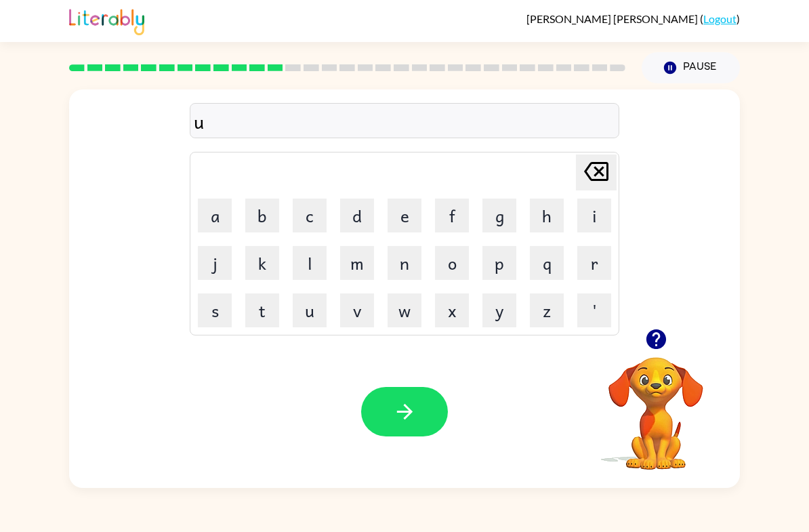
click at [498, 270] on button "p" at bounding box center [499, 263] width 34 height 34
click at [499, 211] on button "g" at bounding box center [499, 215] width 34 height 34
click at [601, 278] on button "r" at bounding box center [594, 263] width 34 height 34
click at [203, 216] on button "a" at bounding box center [215, 215] width 34 height 34
click at [344, 236] on td "d" at bounding box center [357, 215] width 46 height 46
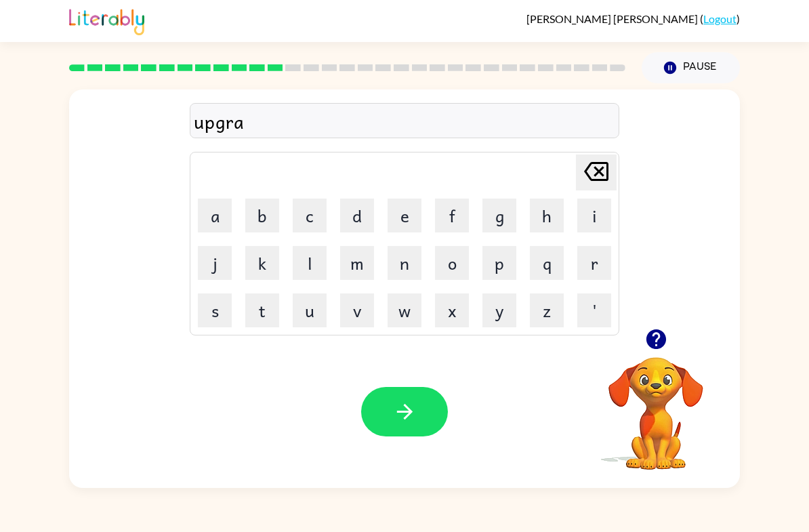
click at [398, 220] on button "e" at bounding box center [404, 215] width 34 height 34
click at [602, 184] on icon "[PERSON_NAME] last character input" at bounding box center [596, 171] width 33 height 33
click at [362, 215] on button "d" at bounding box center [357, 215] width 34 height 34
click at [383, 216] on td "e" at bounding box center [404, 215] width 46 height 46
click at [394, 221] on button "e" at bounding box center [404, 215] width 34 height 34
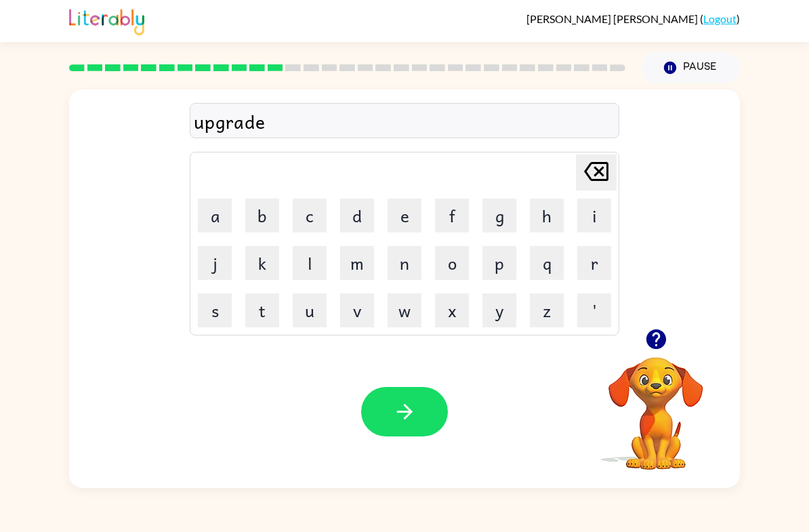
click at [406, 415] on icon "button" at bounding box center [405, 412] width 24 height 24
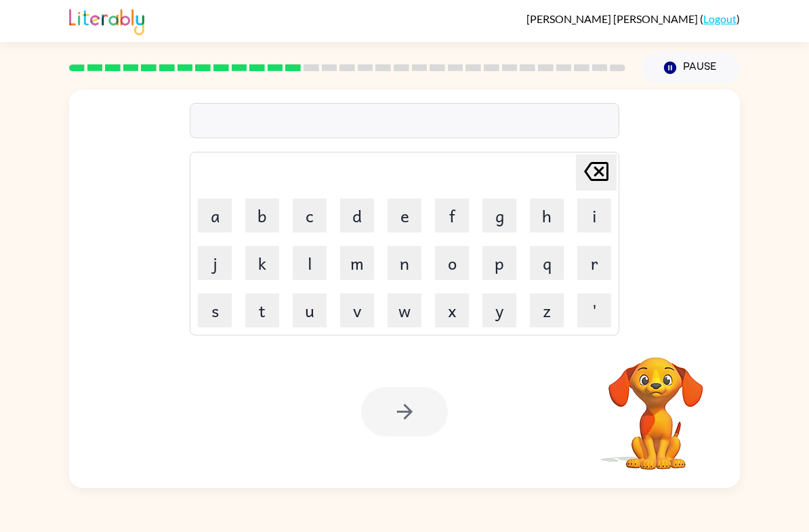
click at [351, 278] on button "m" at bounding box center [357, 263] width 34 height 34
click at [214, 213] on button "a" at bounding box center [215, 215] width 34 height 34
click at [360, 213] on button "d" at bounding box center [357, 215] width 34 height 34
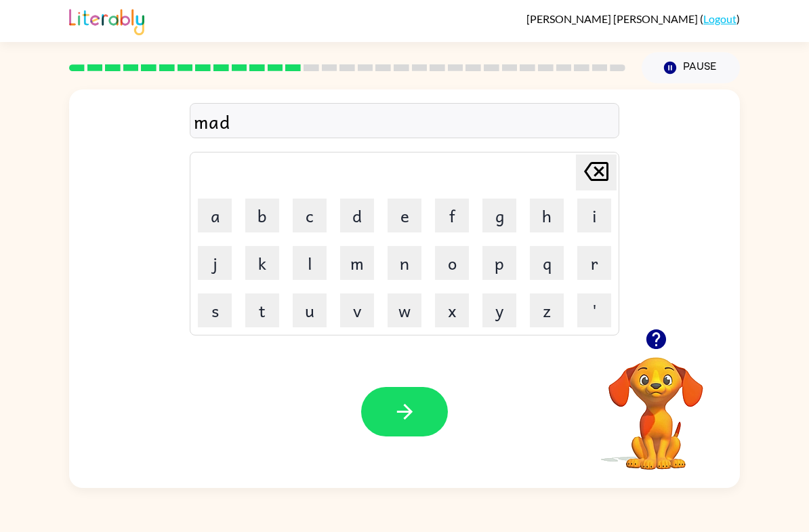
click at [415, 264] on button "n" at bounding box center [404, 263] width 34 height 34
click at [421, 225] on button "e" at bounding box center [404, 215] width 34 height 34
click at [212, 327] on button "s" at bounding box center [215, 310] width 34 height 34
click at [421, 416] on button "button" at bounding box center [404, 411] width 87 height 49
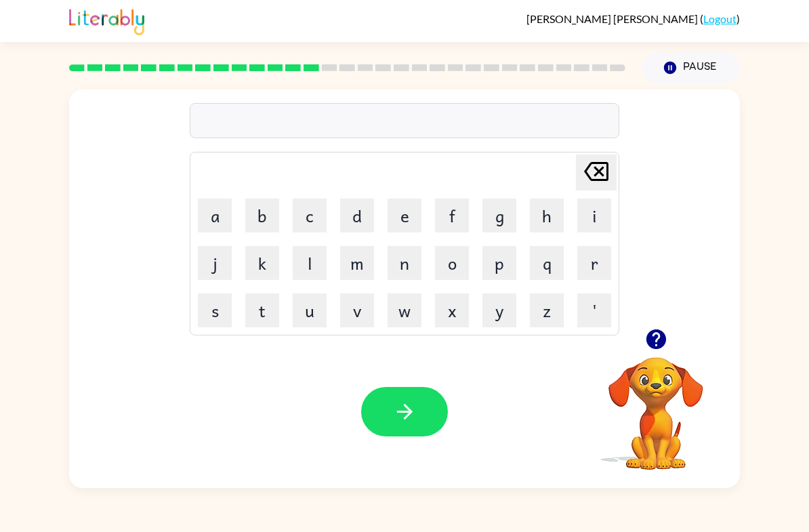
click at [266, 226] on button "b" at bounding box center [262, 215] width 34 height 34
click at [460, 258] on button "o" at bounding box center [452, 263] width 34 height 34
click at [402, 261] on button "n" at bounding box center [404, 263] width 34 height 34
click at [409, 211] on button "e" at bounding box center [404, 215] width 34 height 34
click at [214, 314] on button "s" at bounding box center [215, 310] width 34 height 34
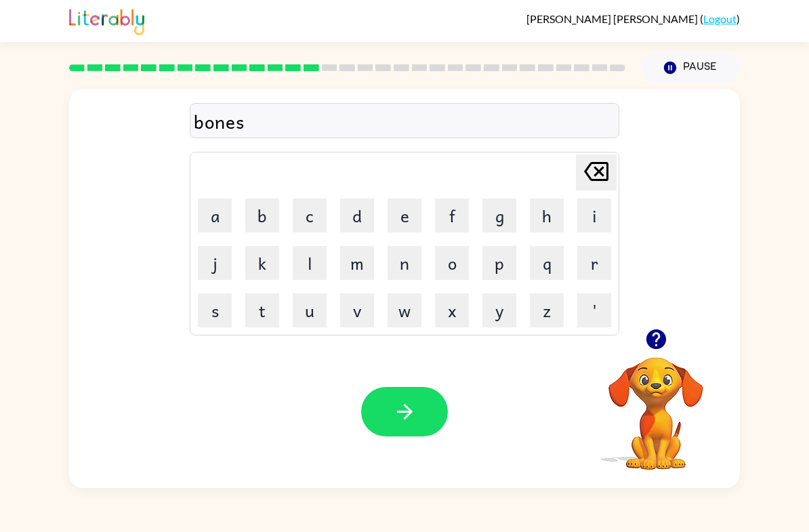
click at [406, 410] on icon "button" at bounding box center [405, 412] width 24 height 24
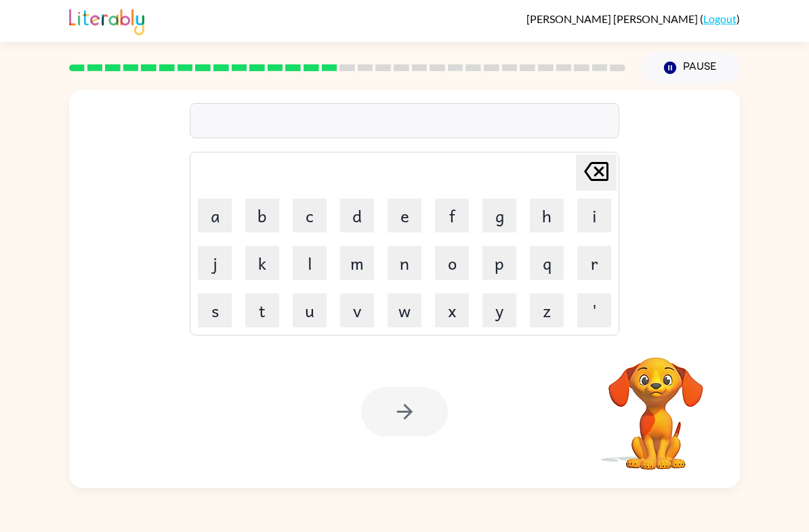
click at [208, 302] on button "s" at bounding box center [215, 310] width 34 height 34
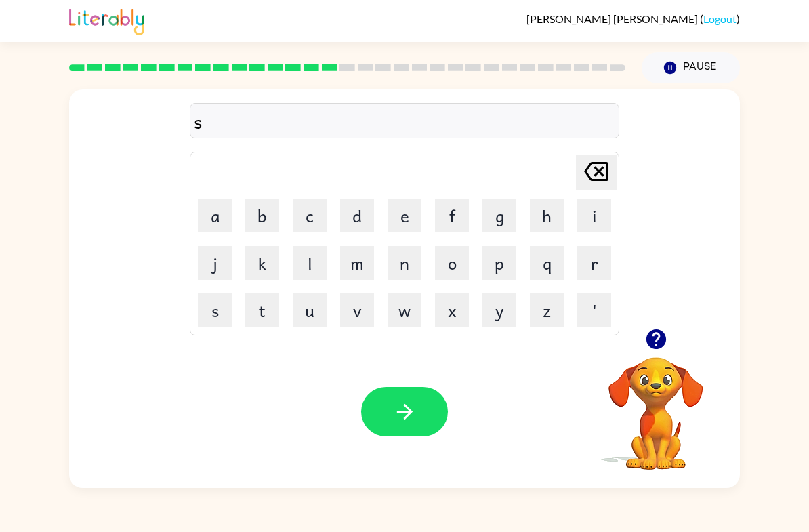
click at [399, 327] on button "w" at bounding box center [404, 310] width 34 height 34
click at [209, 219] on button "a" at bounding box center [215, 215] width 34 height 34
click at [598, 261] on button "r" at bounding box center [594, 263] width 34 height 34
click at [362, 272] on button "m" at bounding box center [357, 263] width 34 height 34
click at [407, 405] on icon "button" at bounding box center [405, 412] width 24 height 24
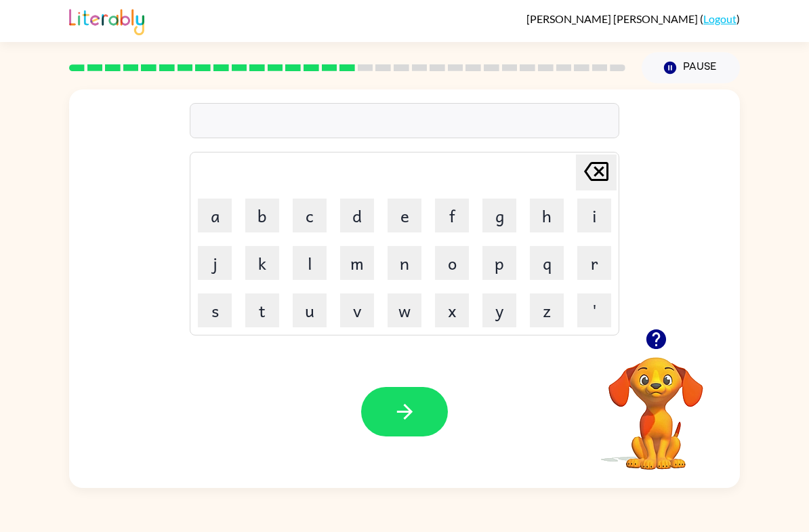
click at [206, 217] on button "a" at bounding box center [215, 215] width 34 height 34
click at [608, 167] on icon at bounding box center [596, 171] width 24 height 19
click at [600, 252] on button "r" at bounding box center [594, 263] width 34 height 34
click at [204, 211] on button "a" at bounding box center [215, 215] width 34 height 34
click at [364, 270] on button "m" at bounding box center [357, 263] width 34 height 34
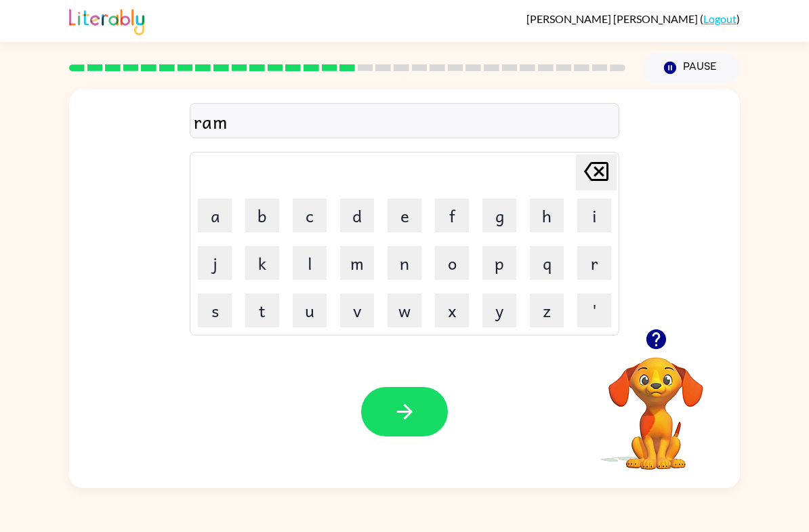
click at [398, 424] on button "button" at bounding box center [404, 411] width 87 height 49
click at [250, 210] on button "b" at bounding box center [262, 215] width 34 height 34
click at [590, 252] on button "r" at bounding box center [594, 263] width 34 height 34
click at [395, 215] on button "e" at bounding box center [404, 215] width 34 height 34
click at [207, 217] on button "a" at bounding box center [215, 215] width 34 height 34
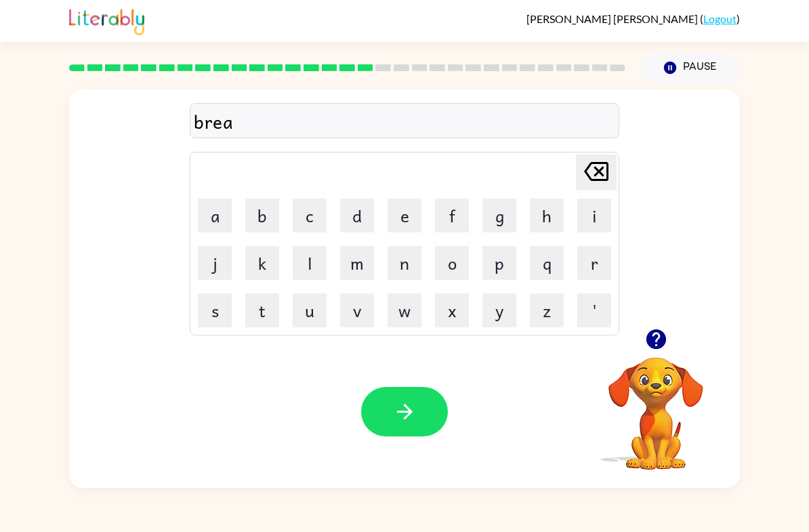
click at [365, 270] on button "m" at bounding box center [357, 263] width 34 height 34
click at [595, 211] on button "i" at bounding box center [594, 215] width 34 height 34
click at [416, 261] on button "n" at bounding box center [404, 263] width 34 height 34
click at [503, 224] on button "g" at bounding box center [499, 215] width 34 height 34
click at [411, 406] on icon "button" at bounding box center [405, 412] width 24 height 24
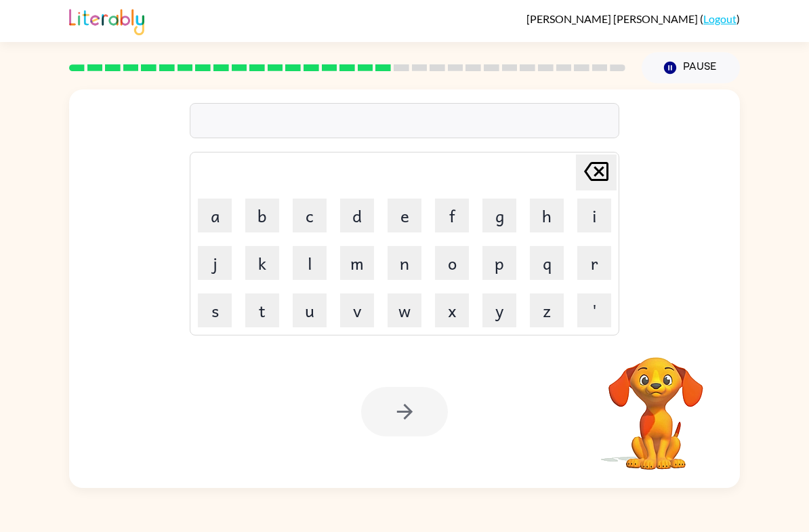
click at [675, 407] on video "Your browser must support playing .mp4 files to use Literably. Please try using…" at bounding box center [655, 403] width 135 height 135
click at [672, 411] on video "Your browser must support playing .mp4 files to use Literably. Please try using…" at bounding box center [655, 403] width 135 height 135
click at [656, 403] on video "Your browser must support playing .mp4 files to use Literably. Please try using…" at bounding box center [655, 403] width 135 height 135
click at [650, 397] on video "Your browser must support playing .mp4 files to use Literably. Please try using…" at bounding box center [655, 403] width 135 height 135
click at [592, 217] on button "i" at bounding box center [594, 215] width 34 height 34
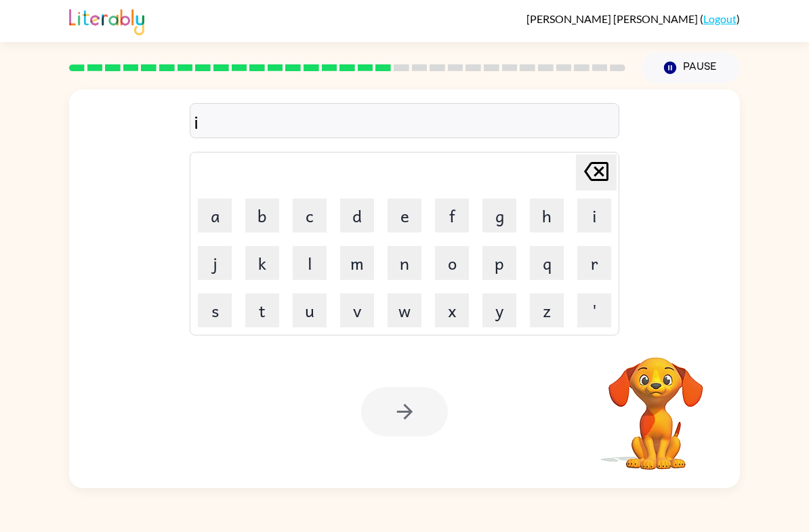
click at [605, 180] on icon at bounding box center [596, 171] width 24 height 19
click at [595, 260] on button "r" at bounding box center [594, 263] width 34 height 34
click at [587, 216] on button "i" at bounding box center [594, 215] width 34 height 34
click at [208, 300] on button "s" at bounding box center [215, 310] width 34 height 34
click at [247, 272] on button "k" at bounding box center [262, 263] width 34 height 34
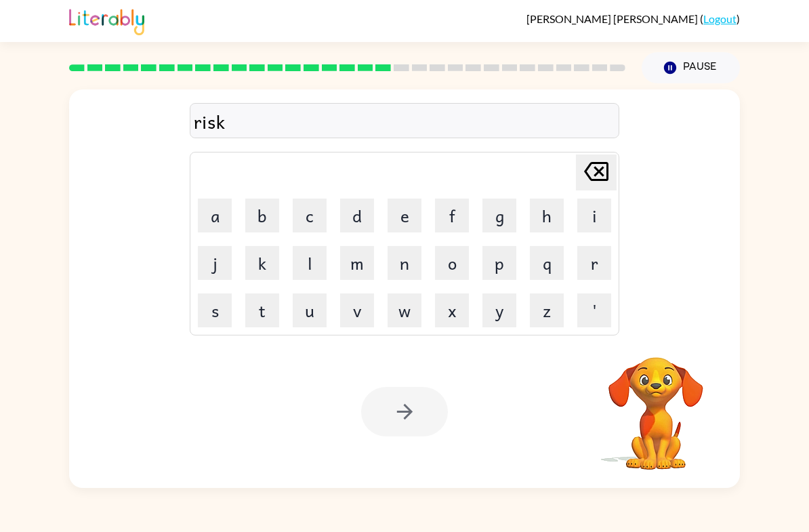
click at [599, 220] on button "i" at bounding box center [594, 215] width 34 height 34
click at [409, 217] on button "e" at bounding box center [404, 215] width 34 height 34
click at [207, 307] on button "s" at bounding box center [215, 310] width 34 height 34
click at [259, 307] on button "t" at bounding box center [262, 310] width 34 height 34
click at [413, 406] on div at bounding box center [404, 411] width 87 height 49
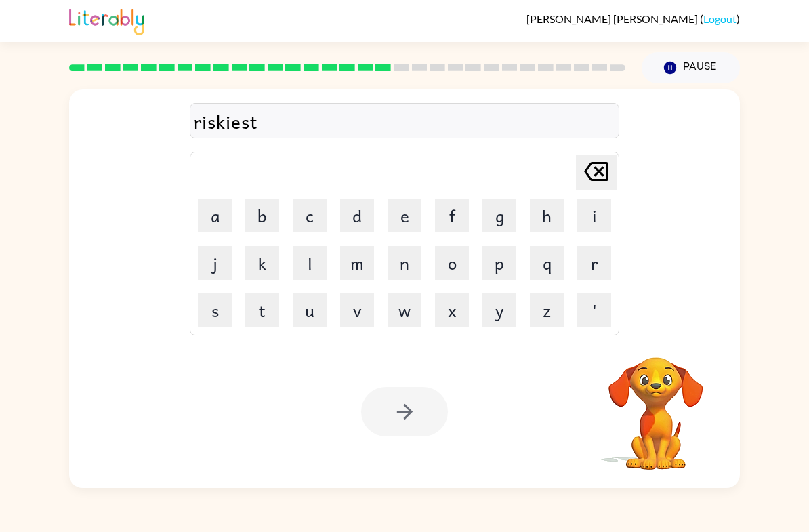
click at [698, 326] on div "riskiest Delete Delete last character input a b c d e f g h i j k l m n o p q r…" at bounding box center [404, 208] width 671 height 239
click at [670, 383] on video "Your browser must support playing .mp4 files to use Literably. Please try using…" at bounding box center [655, 403] width 135 height 135
click at [660, 404] on video "Your browser must support playing .mp4 files to use Literably. Please try using…" at bounding box center [655, 403] width 135 height 135
click at [665, 400] on video "Your browser must support playing .mp4 files to use Literably. Please try using…" at bounding box center [655, 403] width 135 height 135
click at [657, 415] on video "Your browser must support playing .mp4 files to use Literably. Please try using…" at bounding box center [655, 403] width 135 height 135
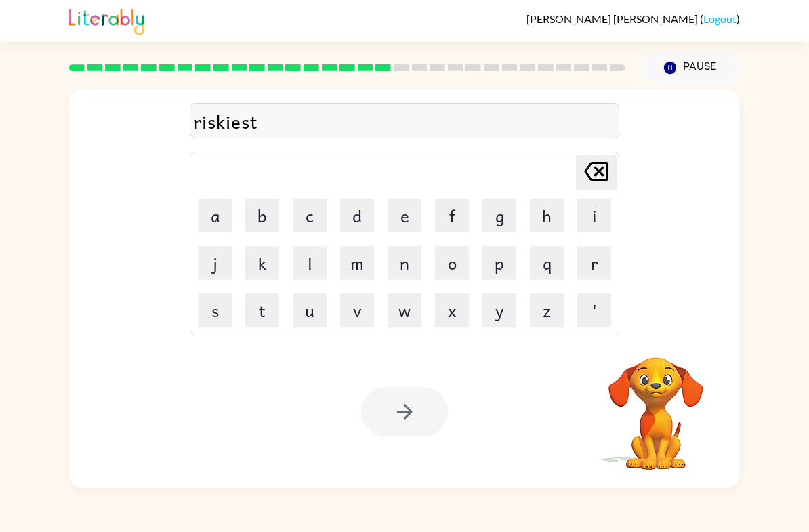
click at [589, 163] on icon "[PERSON_NAME] last character input" at bounding box center [596, 171] width 33 height 33
click at [601, 171] on icon at bounding box center [596, 171] width 24 height 19
click at [600, 171] on icon at bounding box center [596, 171] width 24 height 19
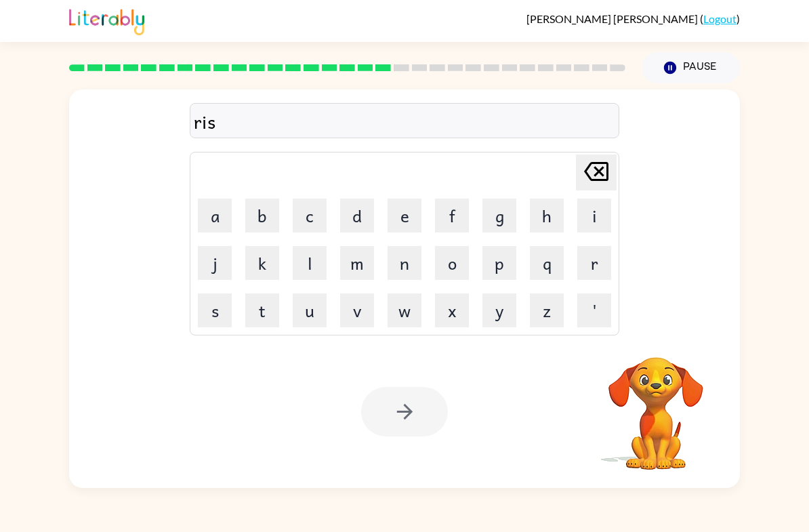
click at [599, 170] on icon at bounding box center [596, 171] width 24 height 19
click at [603, 173] on icon "[PERSON_NAME] last character input" at bounding box center [596, 171] width 33 height 33
click at [639, 385] on video "Your browser must support playing .mp4 files to use Literably. Please try using…" at bounding box center [655, 403] width 135 height 135
click at [657, 400] on video "Your browser must support playing .mp4 files to use Literably. Please try using…" at bounding box center [655, 403] width 135 height 135
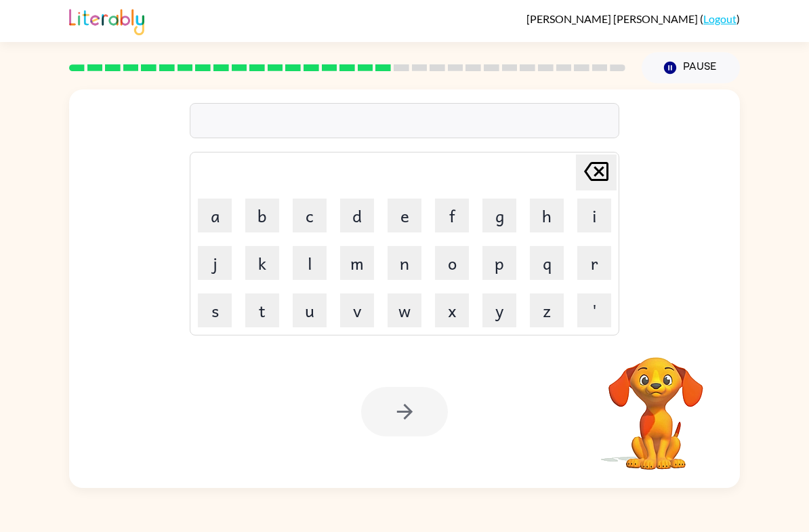
click at [661, 396] on video "Your browser must support playing .mp4 files to use Literably. Please try using…" at bounding box center [655, 403] width 135 height 135
click at [652, 399] on video "Your browser must support playing .mp4 files to use Literably. Please try using…" at bounding box center [655, 403] width 135 height 135
click at [637, 343] on video "Your browser must support playing .mp4 files to use Literably. Please try using…" at bounding box center [655, 403] width 135 height 135
click at [665, 303] on div "[PERSON_NAME] last character input a b c d e f g h i j k l m n o p q r s t u v …" at bounding box center [404, 208] width 671 height 239
click at [696, 288] on div "[PERSON_NAME] last character input a b c d e f g h i j k l m n o p q r s t u v …" at bounding box center [404, 208] width 671 height 239
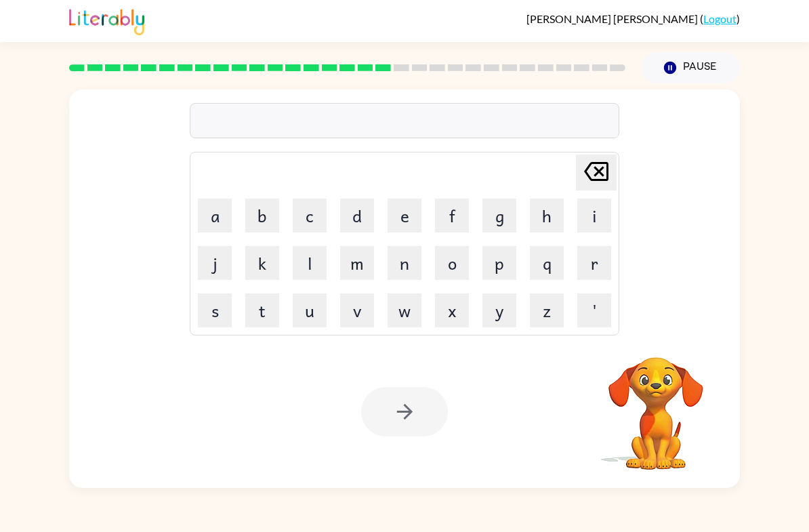
click at [712, 73] on button "Pause Pause" at bounding box center [690, 67] width 98 height 31
click at [709, 68] on button "Pause Pause" at bounding box center [690, 67] width 98 height 31
click at [716, 63] on button "Pause Pause" at bounding box center [690, 67] width 98 height 31
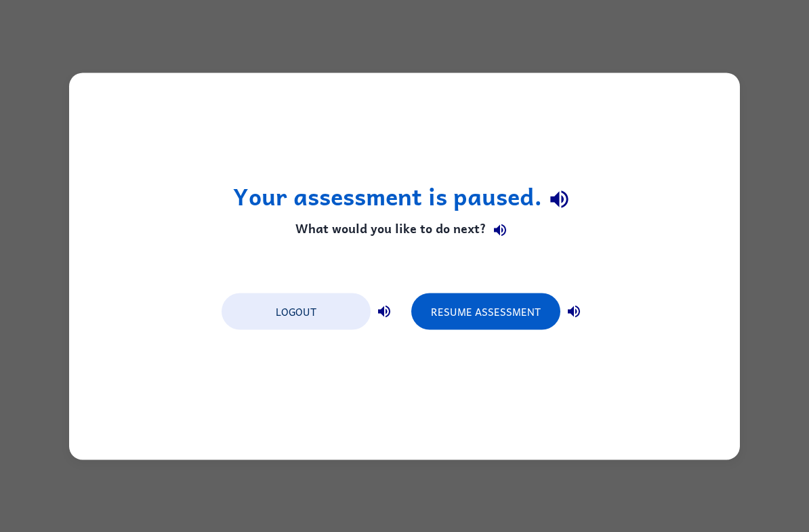
click at [804, 94] on div "Your assessment is paused. What would you like to do next? Logout Resume Assess…" at bounding box center [404, 266] width 809 height 532
click at [525, 301] on button "Resume Assessment" at bounding box center [485, 311] width 149 height 37
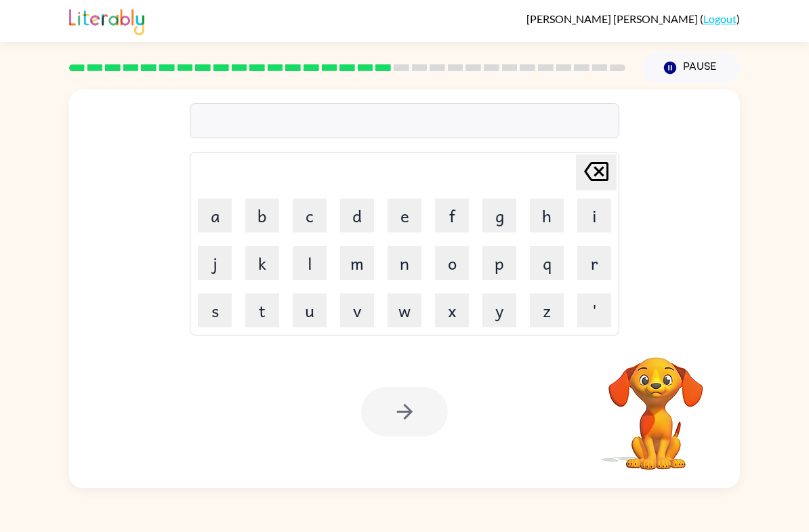
click at [663, 396] on video "Your browser must support playing .mp4 files to use Literably. Please try using…" at bounding box center [655, 403] width 135 height 135
click at [673, 382] on video "Your browser must support playing .mp4 files to use Literably. Please try using…" at bounding box center [655, 403] width 135 height 135
click at [596, 263] on button "r" at bounding box center [594, 263] width 34 height 34
click at [592, 224] on button "i" at bounding box center [594, 215] width 34 height 34
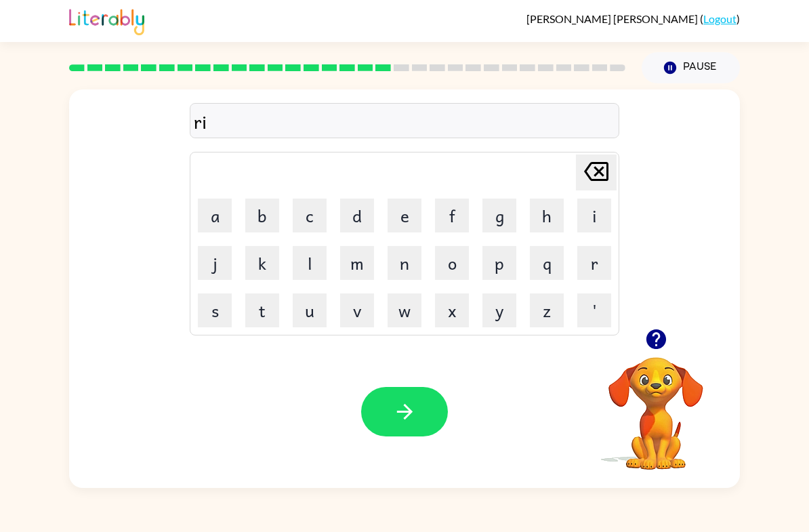
click at [209, 301] on button "s" at bounding box center [215, 310] width 34 height 34
click at [261, 270] on button "k" at bounding box center [262, 263] width 34 height 34
click at [586, 220] on button "i" at bounding box center [594, 215] width 34 height 34
click at [399, 211] on button "e" at bounding box center [404, 215] width 34 height 34
click at [213, 310] on button "s" at bounding box center [215, 310] width 34 height 34
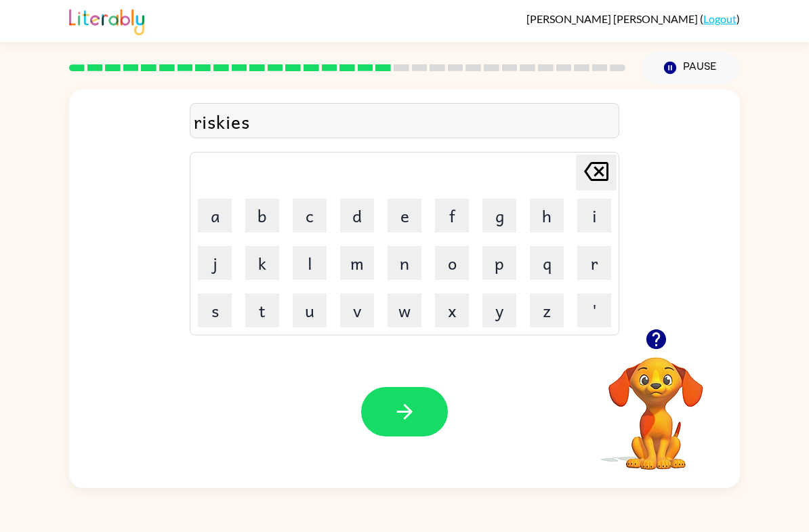
click at [261, 307] on button "t" at bounding box center [262, 310] width 34 height 34
click at [402, 417] on icon "button" at bounding box center [405, 412] width 24 height 24
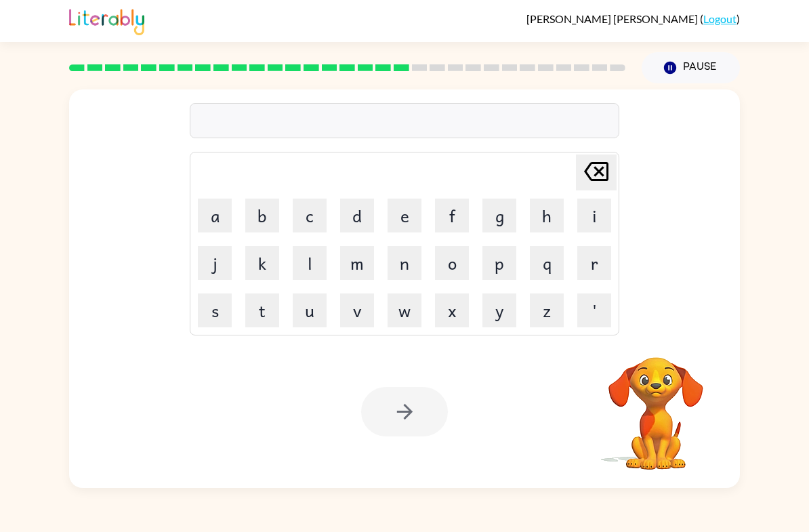
click at [658, 387] on video "Your browser must support playing .mp4 files to use Literably. Please try using…" at bounding box center [655, 403] width 135 height 135
click at [653, 390] on video "Your browser must support playing .mp4 files to use Literably. Please try using…" at bounding box center [655, 403] width 135 height 135
click at [680, 371] on video "Your browser must support playing .mp4 files to use Literably. Please try using…" at bounding box center [655, 403] width 135 height 135
click at [680, 369] on video "Your browser must support playing .mp4 files to use Literably. Please try using…" at bounding box center [655, 403] width 135 height 135
click at [669, 368] on video "Your browser must support playing .mp4 files to use Literably. Please try using…" at bounding box center [655, 403] width 135 height 135
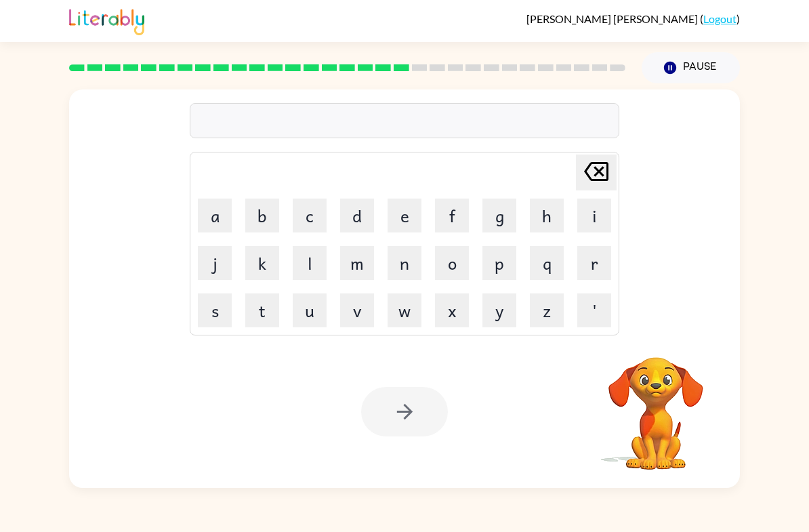
click at [686, 367] on video "Your browser must support playing .mp4 files to use Literably. Please try using…" at bounding box center [655, 403] width 135 height 135
click at [688, 366] on video "Your browser must support playing .mp4 files to use Literably. Please try using…" at bounding box center [655, 403] width 135 height 135
click at [662, 365] on video "Your browser must support playing .mp4 files to use Literably. Please try using…" at bounding box center [655, 403] width 135 height 135
click at [656, 355] on video "Your browser must support playing .mp4 files to use Literably. Please try using…" at bounding box center [655, 403] width 135 height 135
click at [652, 356] on video "Your browser must support playing .mp4 files to use Literably. Please try using…" at bounding box center [655, 403] width 135 height 135
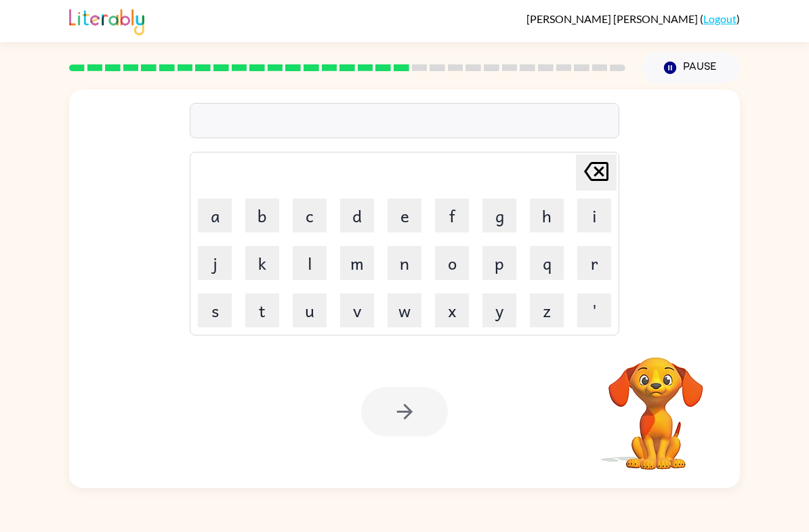
click at [644, 377] on video "Your browser must support playing .mp4 files to use Literably. Please try using…" at bounding box center [655, 403] width 135 height 135
click at [652, 377] on video "Your browser must support playing .mp4 files to use Literably. Please try using…" at bounding box center [655, 403] width 135 height 135
click at [655, 381] on video "Your browser must support playing .mp4 files to use Literably. Please try using…" at bounding box center [655, 403] width 135 height 135
click at [694, 77] on button "Pause Pause" at bounding box center [690, 67] width 98 height 31
click at [702, 68] on button "Pause Pause" at bounding box center [690, 67] width 98 height 31
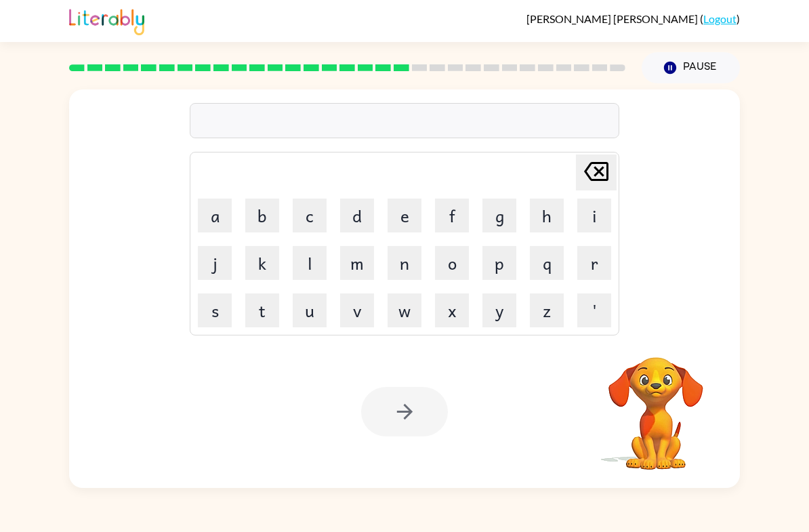
click at [701, 72] on button "Pause Pause" at bounding box center [690, 67] width 98 height 31
click at [692, 168] on div "[PERSON_NAME] last character input a b c d e f g h i j k l m n o p q r s t u v …" at bounding box center [404, 208] width 671 height 239
click at [699, 169] on div "[PERSON_NAME] last character input a b c d e f g h i j k l m n o p q r s t u v …" at bounding box center [404, 208] width 671 height 239
click at [678, 142] on div "[PERSON_NAME] last character input a b c d e f g h i j k l m n o p q r s t u v …" at bounding box center [404, 208] width 671 height 239
click at [677, 142] on div "[PERSON_NAME] last character input a b c d e f g h i j k l m n o p q r s t u v …" at bounding box center [404, 208] width 671 height 239
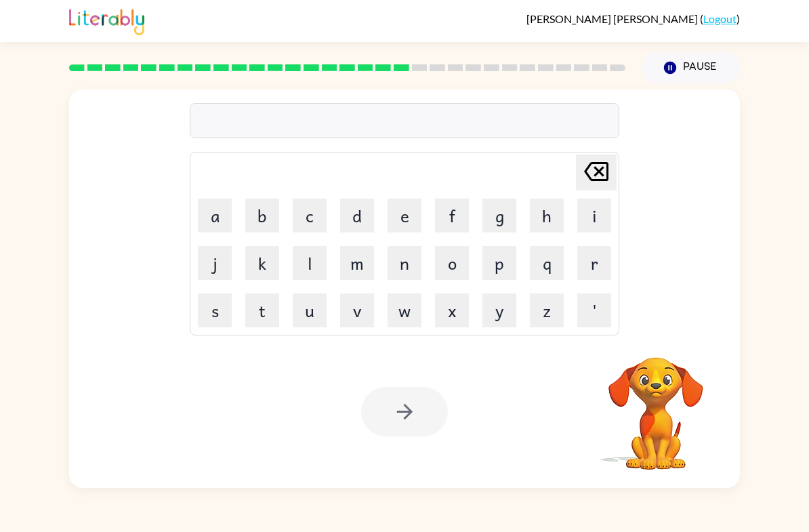
click at [673, 133] on div "[PERSON_NAME] last character input a b c d e f g h i j k l m n o p q r s t u v …" at bounding box center [404, 208] width 671 height 239
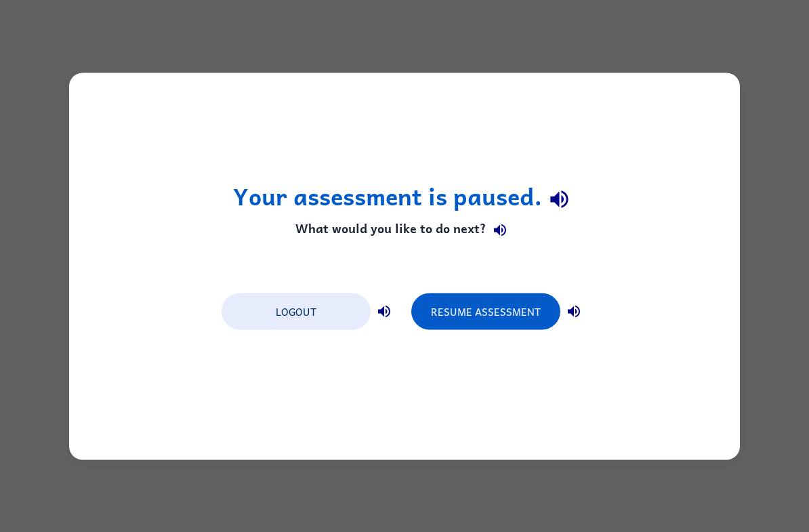
click at [484, 307] on button "Resume Assessment" at bounding box center [485, 311] width 149 height 37
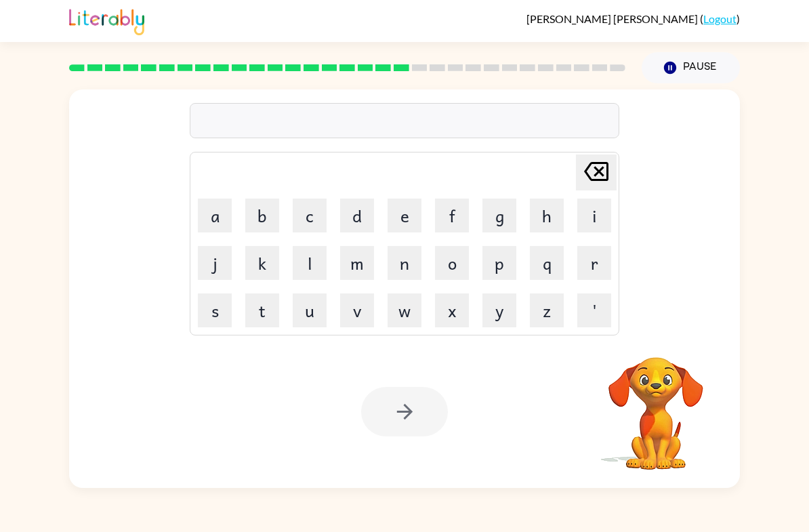
click at [660, 401] on video "Your browser must support playing .mp4 files to use Literably. Please try using…" at bounding box center [655, 403] width 135 height 135
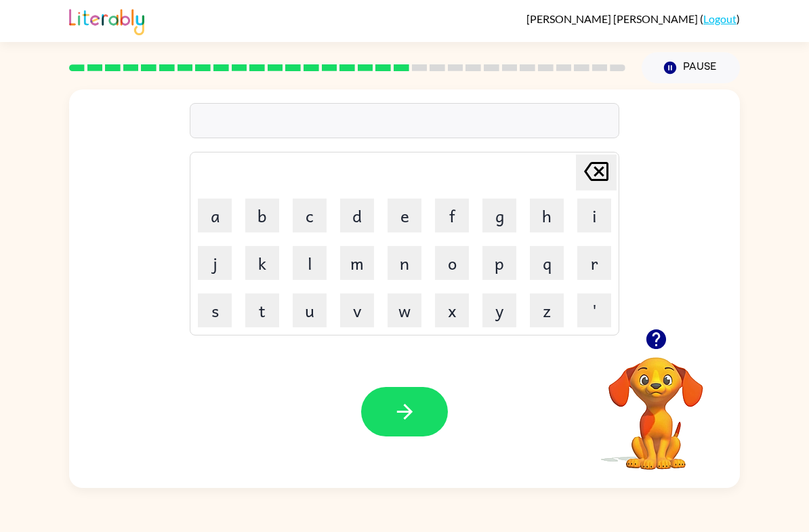
click at [222, 217] on button "a" at bounding box center [215, 215] width 34 height 34
click at [603, 266] on button "r" at bounding box center [594, 263] width 34 height 34
click at [251, 303] on button "t" at bounding box center [262, 310] width 34 height 34
click at [406, 310] on button "w" at bounding box center [404, 310] width 34 height 34
click at [219, 226] on button "a" at bounding box center [215, 215] width 34 height 34
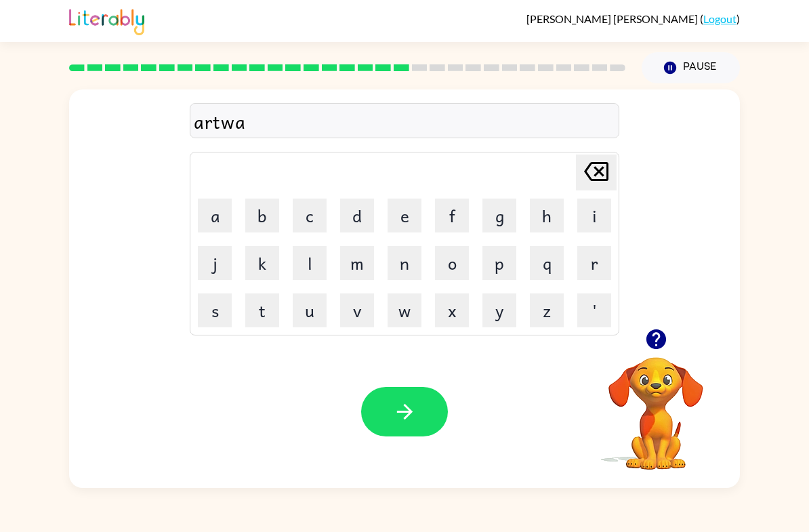
click at [364, 215] on button "d" at bounding box center [357, 215] width 34 height 34
click at [403, 217] on button "e" at bounding box center [404, 215] width 34 height 34
click at [419, 421] on button "button" at bounding box center [404, 411] width 87 height 49
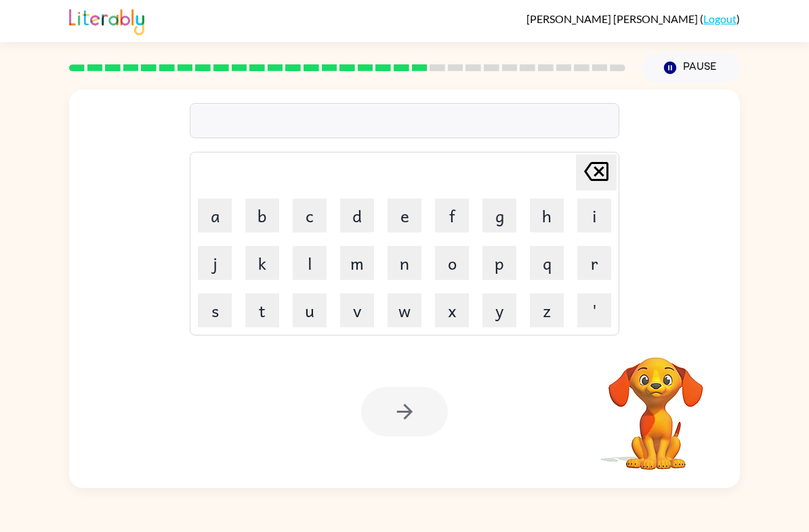
click at [450, 219] on button "f" at bounding box center [452, 215] width 34 height 34
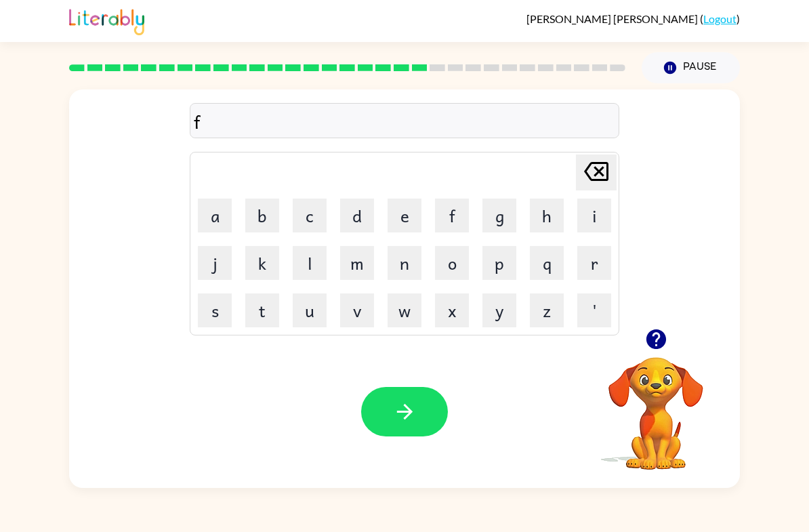
click at [309, 250] on button "l" at bounding box center [310, 263] width 34 height 34
click at [604, 173] on icon "[PERSON_NAME] last character input" at bounding box center [596, 171] width 33 height 33
click at [456, 270] on button "o" at bounding box center [452, 263] width 34 height 34
click at [314, 265] on button "l" at bounding box center [310, 263] width 34 height 34
click at [314, 264] on button "l" at bounding box center [310, 263] width 34 height 34
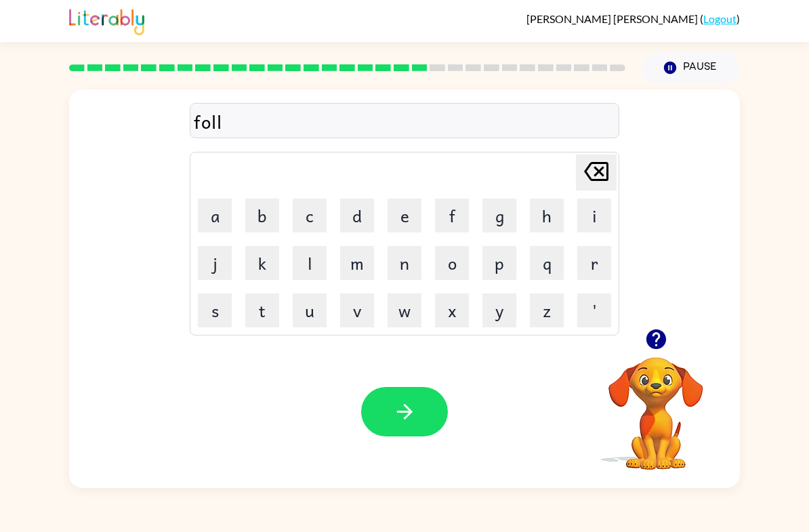
click at [450, 273] on button "o" at bounding box center [452, 263] width 34 height 34
click at [414, 308] on button "w" at bounding box center [404, 310] width 34 height 34
click at [411, 426] on button "button" at bounding box center [404, 411] width 87 height 49
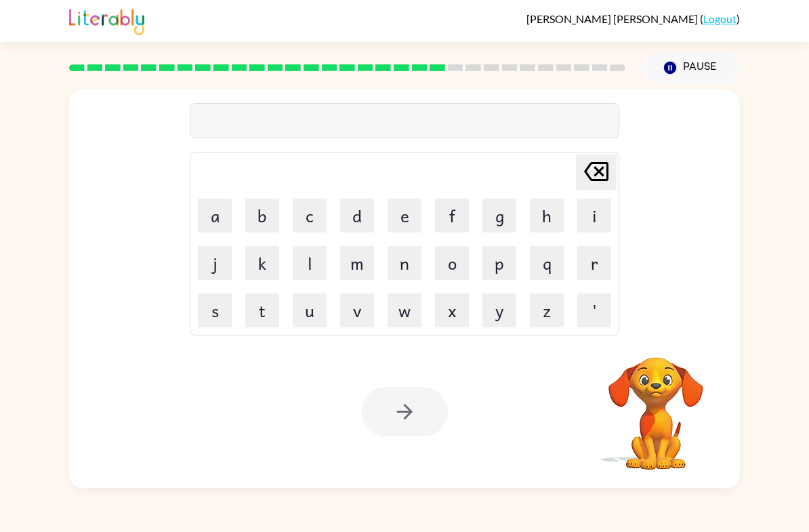
click at [219, 309] on button "s" at bounding box center [215, 310] width 34 height 34
click at [408, 220] on button "e" at bounding box center [404, 215] width 34 height 34
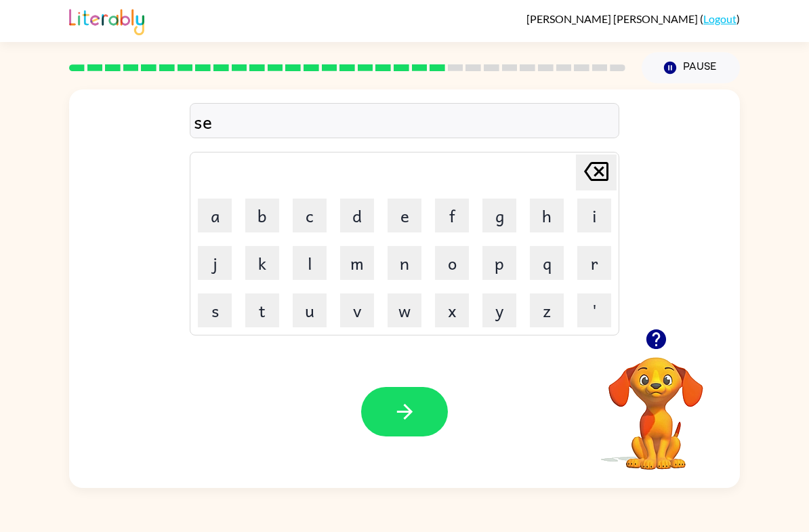
click at [409, 260] on button "n" at bounding box center [404, 263] width 34 height 34
click at [261, 310] on button "t" at bounding box center [262, 310] width 34 height 34
click at [597, 219] on button "i" at bounding box center [594, 215] width 34 height 34
click at [499, 264] on button "p" at bounding box center [499, 263] width 34 height 34
click at [410, 220] on button "e" at bounding box center [404, 215] width 34 height 34
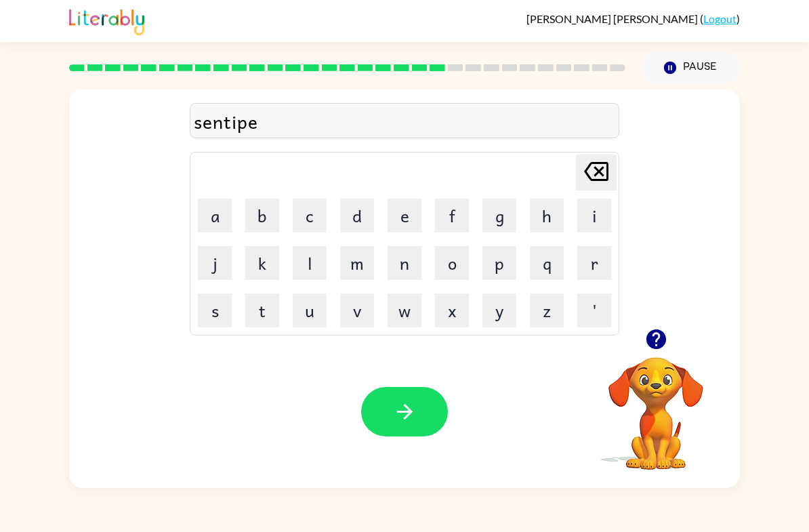
click at [198, 209] on button "a" at bounding box center [215, 215] width 34 height 34
click at [360, 222] on button "d" at bounding box center [357, 215] width 34 height 34
click at [400, 409] on icon "button" at bounding box center [405, 412] width 24 height 24
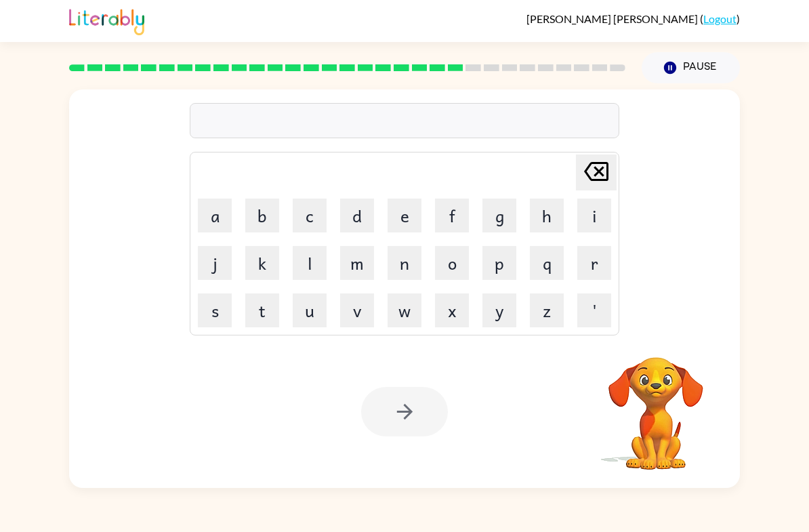
click at [216, 313] on button "s" at bounding box center [215, 310] width 34 height 34
click at [312, 301] on button "u" at bounding box center [310, 310] width 34 height 34
click at [231, 314] on button "s" at bounding box center [215, 310] width 34 height 34
click at [255, 308] on button "t" at bounding box center [262, 310] width 34 height 34
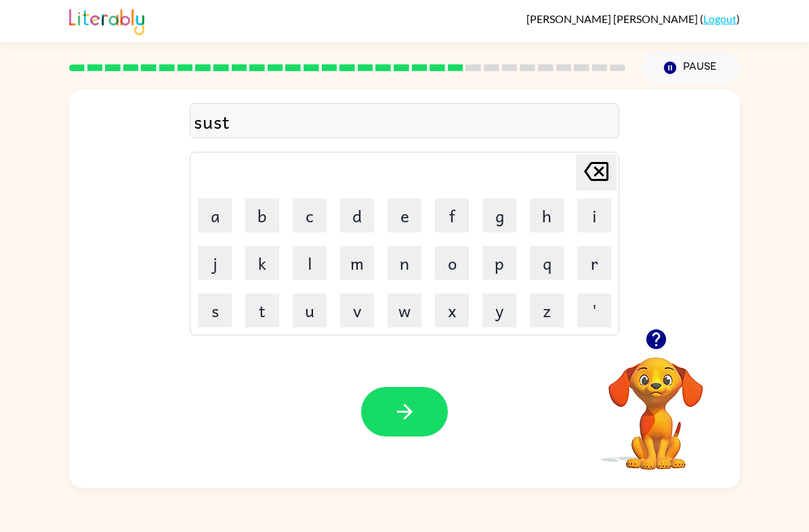
click at [213, 222] on button "a" at bounding box center [215, 215] width 34 height 34
click at [584, 228] on button "i" at bounding box center [594, 215] width 34 height 34
click at [404, 263] on button "n" at bounding box center [404, 263] width 34 height 34
click at [415, 420] on icon "button" at bounding box center [405, 412] width 24 height 24
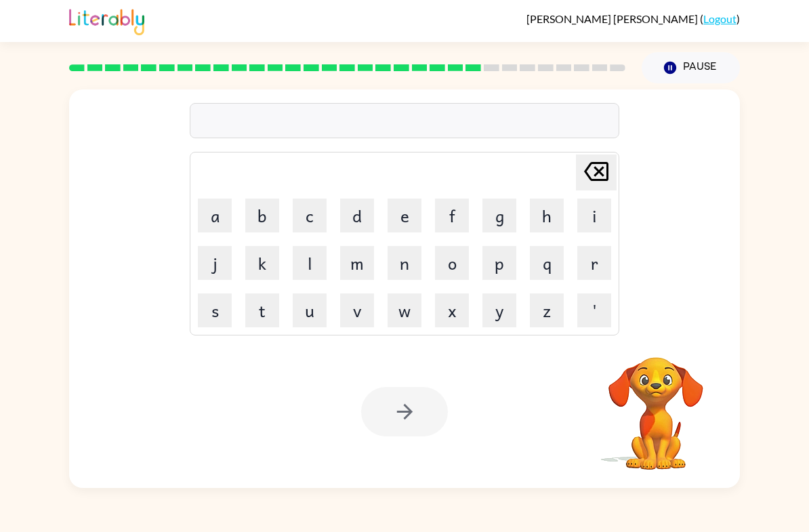
click at [449, 217] on button "f" at bounding box center [452, 215] width 34 height 34
click at [455, 257] on button "o" at bounding box center [452, 263] width 34 height 34
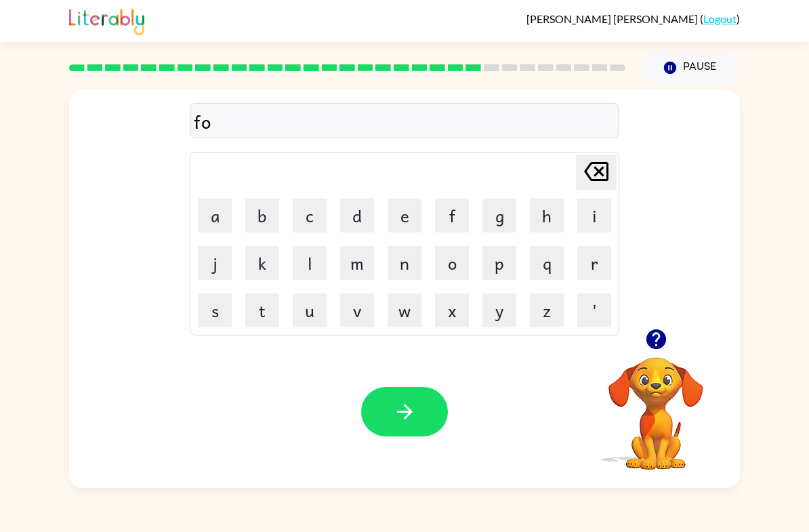
click at [599, 269] on button "r" at bounding box center [594, 263] width 34 height 34
click at [410, 309] on button "w" at bounding box center [404, 310] width 34 height 34
click at [222, 219] on button "a" at bounding box center [215, 215] width 34 height 34
click at [455, 211] on button "f" at bounding box center [452, 215] width 34 height 34
click at [599, 162] on icon "[PERSON_NAME] last character input" at bounding box center [596, 171] width 33 height 33
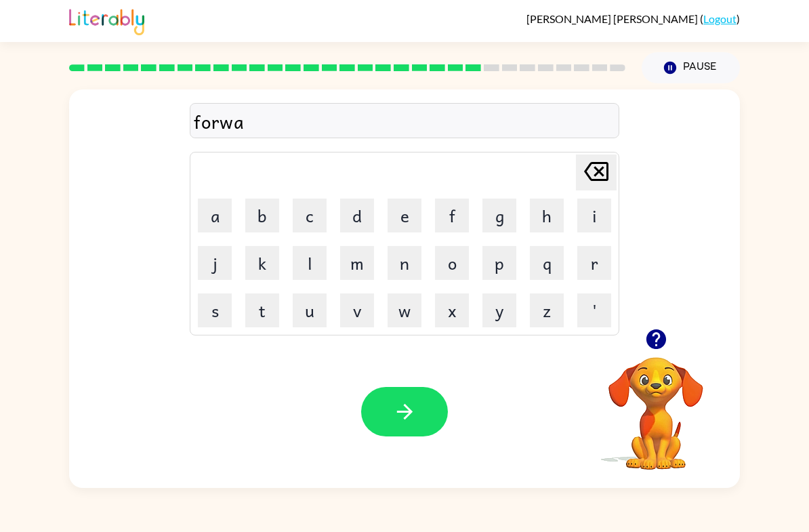
click at [595, 265] on button "r" at bounding box center [594, 263] width 34 height 34
click at [357, 223] on button "d" at bounding box center [357, 215] width 34 height 34
click at [410, 410] on icon "button" at bounding box center [404, 412] width 16 height 16
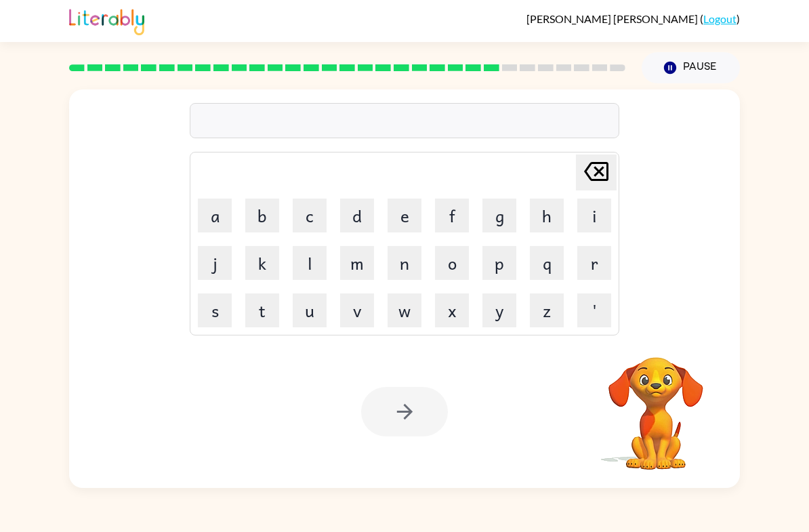
click at [595, 272] on button "r" at bounding box center [594, 263] width 34 height 34
click at [410, 217] on button "e" at bounding box center [404, 215] width 34 height 34
click at [311, 264] on button "l" at bounding box center [310, 263] width 34 height 34
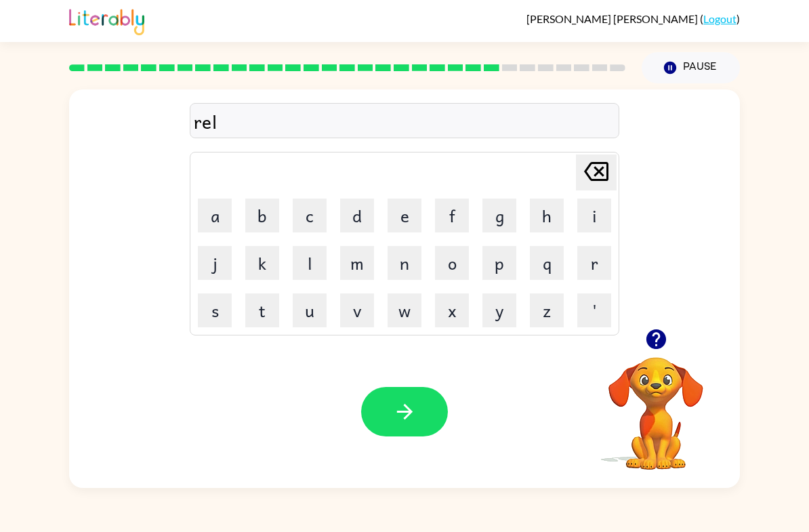
click at [213, 215] on button "a" at bounding box center [215, 215] width 34 height 34
click at [267, 310] on button "t" at bounding box center [262, 310] width 34 height 34
click at [400, 210] on button "e" at bounding box center [404, 215] width 34 height 34
click at [366, 209] on button "d" at bounding box center [357, 215] width 34 height 34
click at [412, 408] on icon "button" at bounding box center [405, 412] width 24 height 24
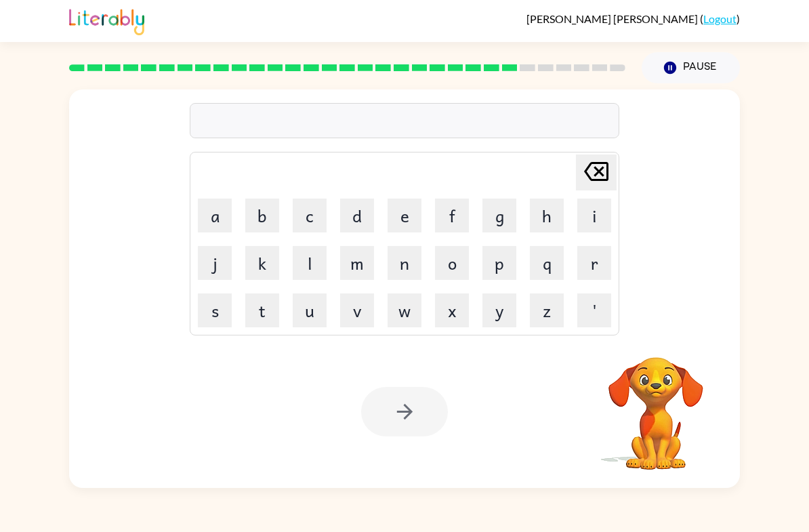
click at [503, 217] on button "g" at bounding box center [499, 215] width 34 height 34
click at [467, 269] on button "o" at bounding box center [452, 263] width 34 height 34
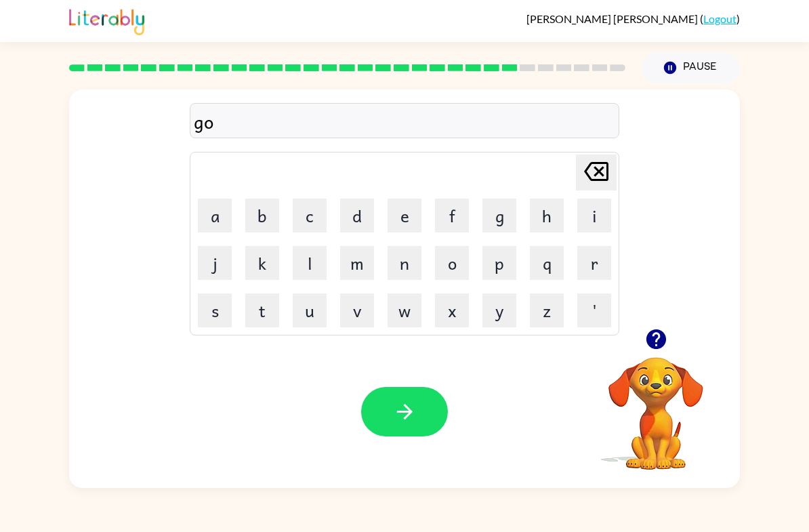
click at [266, 218] on button "b" at bounding box center [262, 215] width 34 height 34
click at [266, 217] on button "b" at bounding box center [262, 215] width 34 height 34
click at [311, 261] on button "l" at bounding box center [310, 263] width 34 height 34
click at [592, 216] on button "i" at bounding box center [594, 215] width 34 height 34
click at [415, 265] on button "n" at bounding box center [404, 263] width 34 height 34
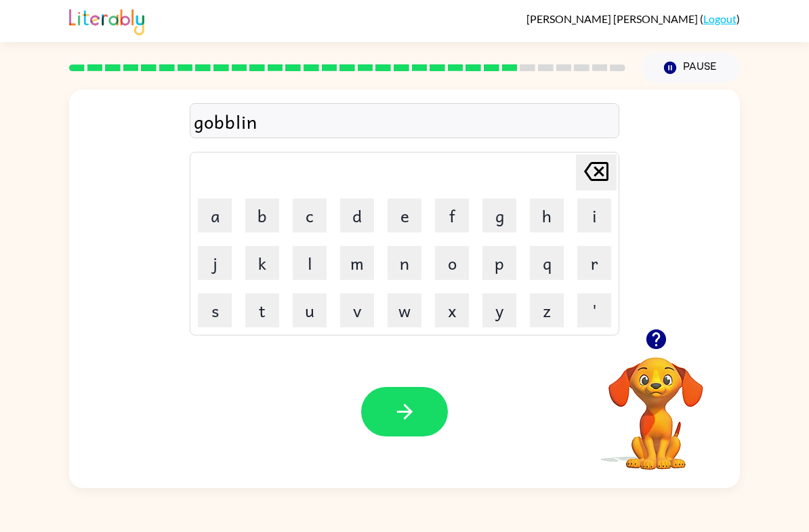
click at [506, 213] on button "g" at bounding box center [499, 215] width 34 height 34
click at [416, 388] on button "button" at bounding box center [404, 411] width 87 height 49
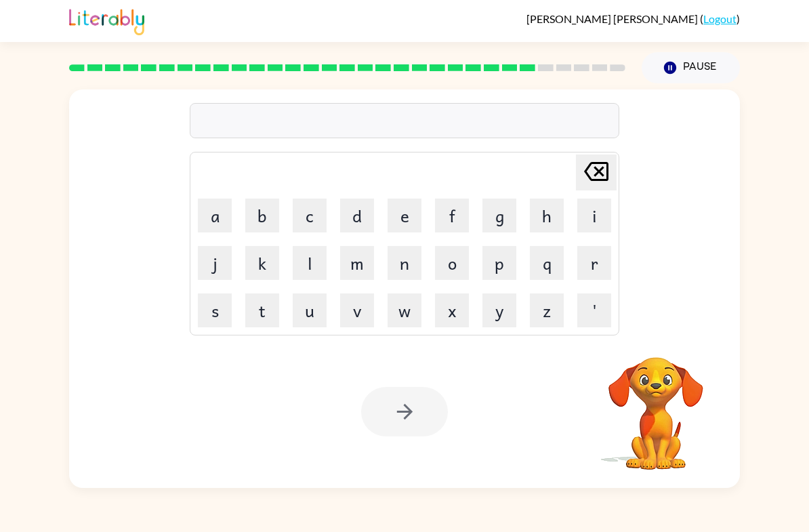
click at [309, 259] on button "l" at bounding box center [310, 263] width 34 height 34
click at [217, 214] on button "a" at bounding box center [215, 215] width 34 height 34
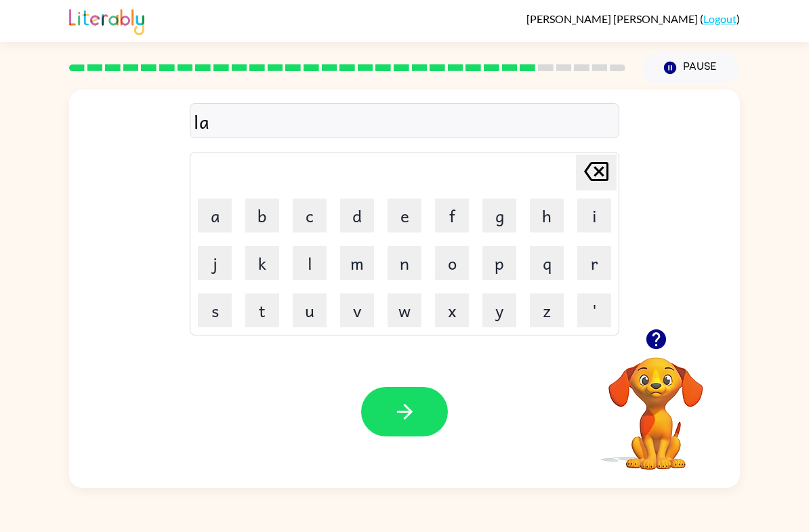
click at [360, 259] on button "m" at bounding box center [357, 263] width 34 height 34
click at [261, 202] on button "b" at bounding box center [262, 215] width 34 height 34
click at [388, 213] on button "e" at bounding box center [404, 215] width 34 height 34
click at [596, 263] on button "r" at bounding box center [594, 263] width 34 height 34
click at [217, 265] on button "j" at bounding box center [215, 263] width 34 height 34
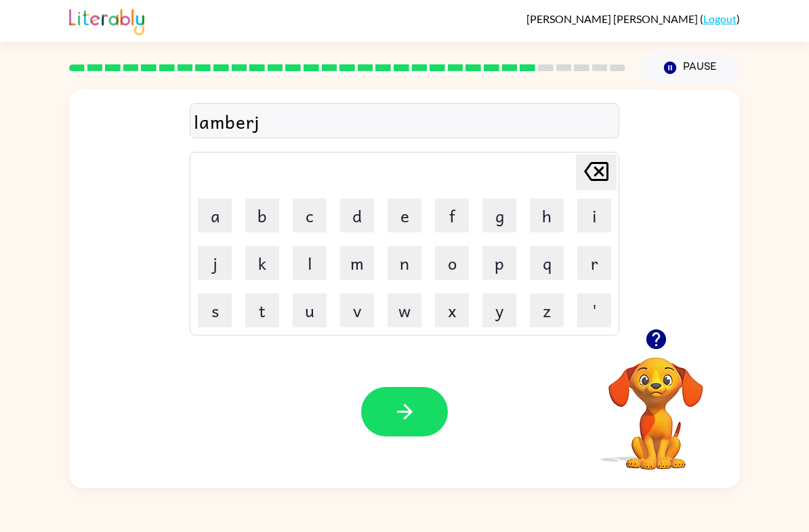
click at [224, 220] on button "a" at bounding box center [215, 215] width 34 height 34
click at [322, 211] on button "c" at bounding box center [310, 215] width 34 height 34
click at [272, 254] on button "k" at bounding box center [262, 263] width 34 height 34
click at [395, 406] on icon "button" at bounding box center [405, 412] width 24 height 24
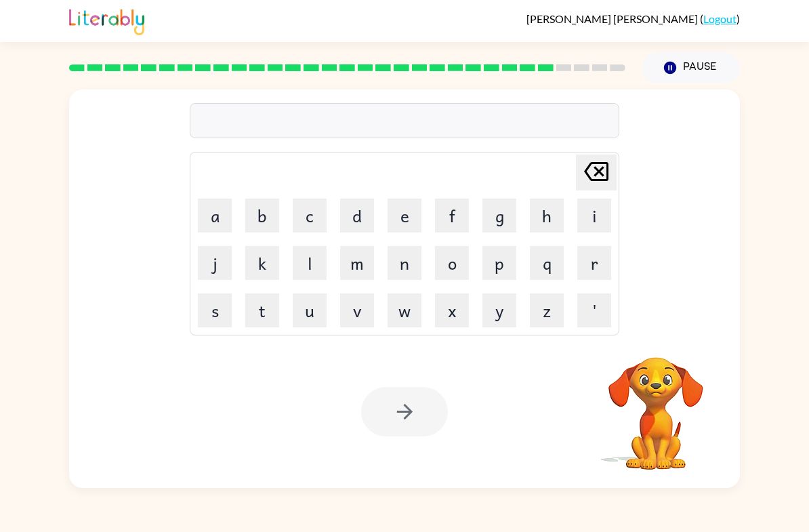
click at [505, 272] on button "p" at bounding box center [499, 263] width 34 height 34
click at [219, 208] on button "a" at bounding box center [215, 215] width 34 height 34
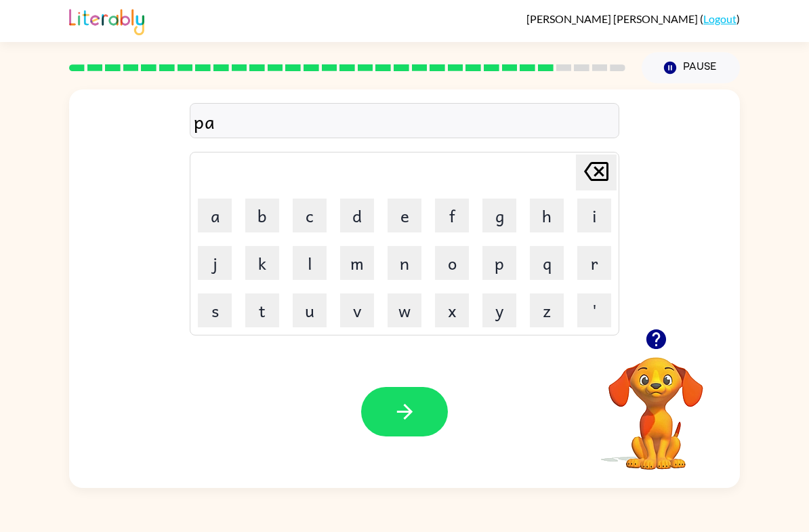
click at [592, 209] on button "i" at bounding box center [594, 215] width 34 height 34
click at [595, 260] on button "r" at bounding box center [594, 263] width 34 height 34
click at [217, 305] on button "s" at bounding box center [215, 310] width 34 height 34
click at [432, 426] on button "button" at bounding box center [404, 411] width 87 height 49
click at [265, 310] on button "t" at bounding box center [262, 310] width 34 height 34
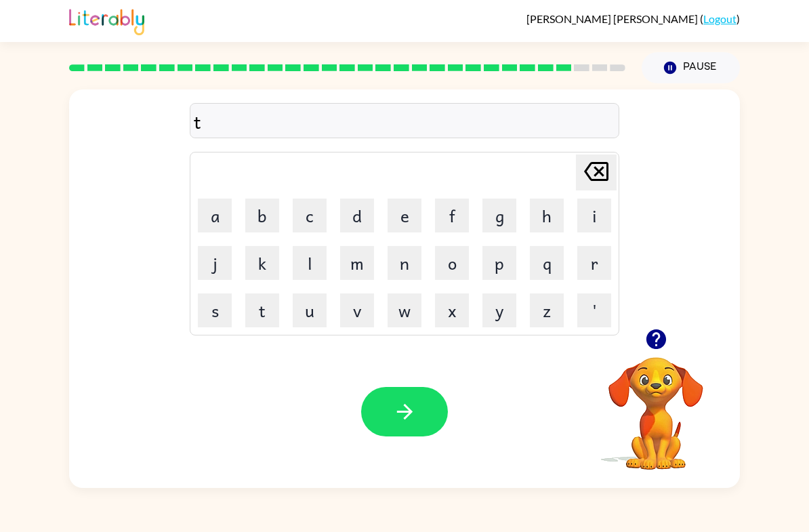
click at [549, 212] on button "h" at bounding box center [547, 215] width 34 height 34
click at [599, 218] on button "i" at bounding box center [594, 215] width 34 height 34
click at [409, 268] on button "n" at bounding box center [404, 263] width 34 height 34
click at [404, 388] on button "button" at bounding box center [404, 411] width 87 height 49
click at [217, 318] on button "s" at bounding box center [215, 310] width 34 height 34
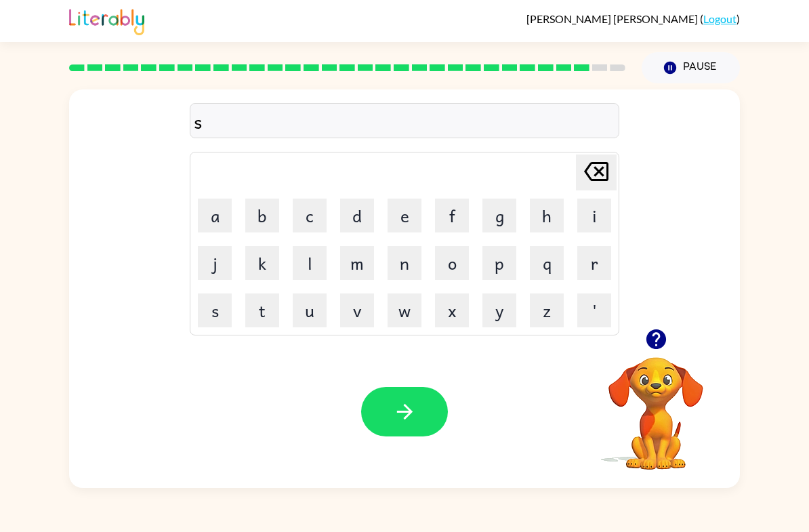
click at [462, 259] on button "o" at bounding box center [452, 263] width 34 height 34
click at [364, 302] on button "v" at bounding box center [357, 310] width 34 height 34
click at [411, 220] on button "e" at bounding box center [404, 215] width 34 height 34
click at [662, 337] on icon "button" at bounding box center [656, 339] width 20 height 20
click at [590, 268] on button "r" at bounding box center [594, 263] width 34 height 34
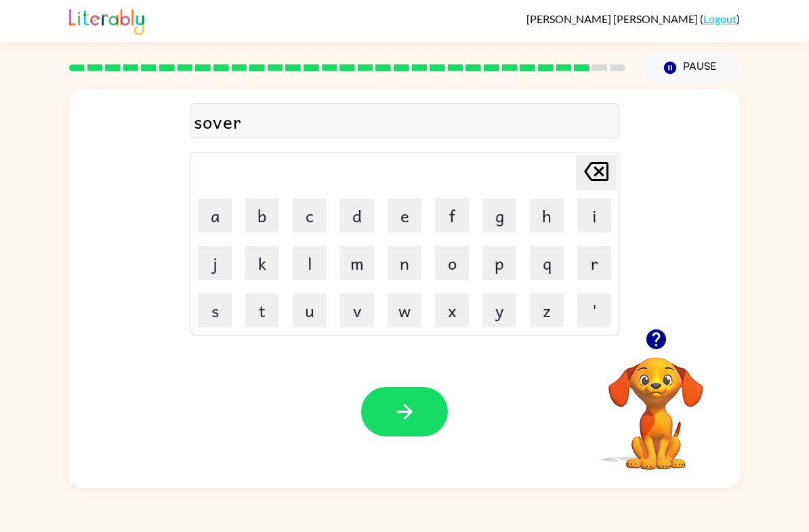
click at [404, 312] on button "w" at bounding box center [404, 310] width 34 height 34
click at [403, 217] on button "e" at bounding box center [404, 215] width 34 height 34
click at [591, 258] on button "r" at bounding box center [594, 263] width 34 height 34
click at [358, 217] on button "d" at bounding box center [357, 215] width 34 height 34
click at [431, 415] on button "button" at bounding box center [404, 411] width 87 height 49
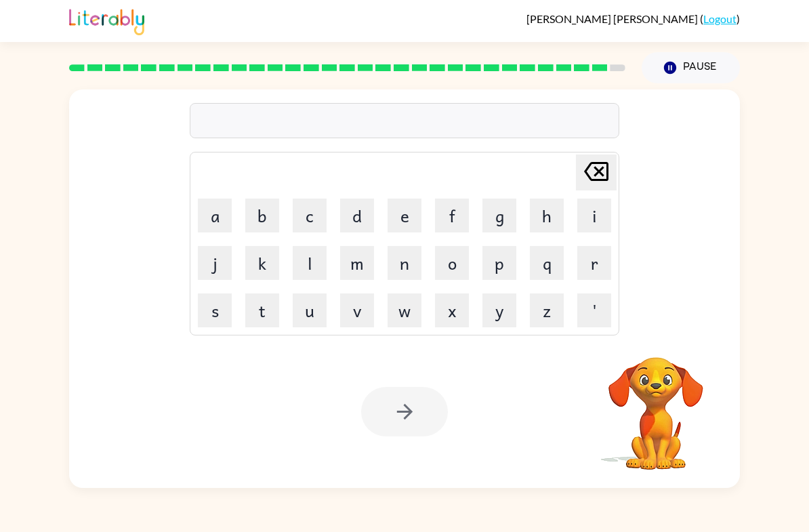
click at [300, 310] on button "u" at bounding box center [310, 310] width 34 height 34
click at [399, 258] on button "n" at bounding box center [404, 263] width 34 height 34
click at [208, 216] on button "a" at bounding box center [215, 215] width 34 height 34
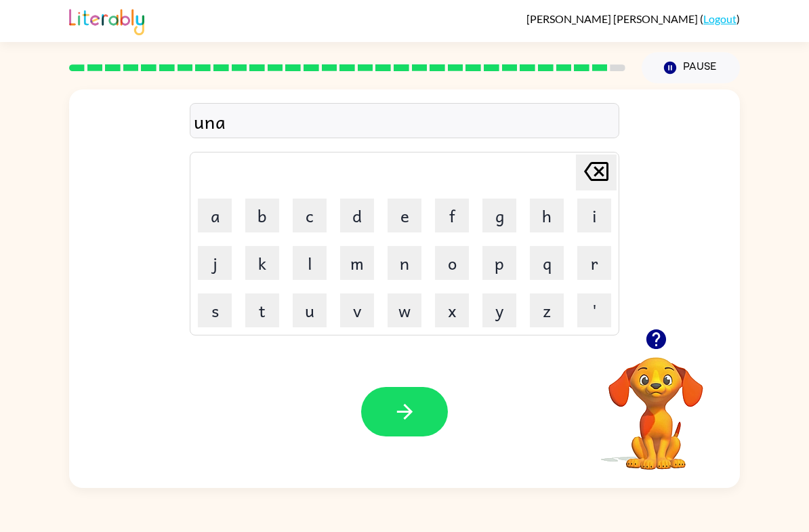
click at [460, 219] on button "f" at bounding box center [452, 215] width 34 height 34
click at [595, 257] on button "r" at bounding box center [594, 263] width 34 height 34
click at [209, 219] on button "a" at bounding box center [215, 215] width 34 height 34
click at [584, 224] on button "i" at bounding box center [594, 215] width 34 height 34
click at [362, 217] on button "d" at bounding box center [357, 215] width 34 height 34
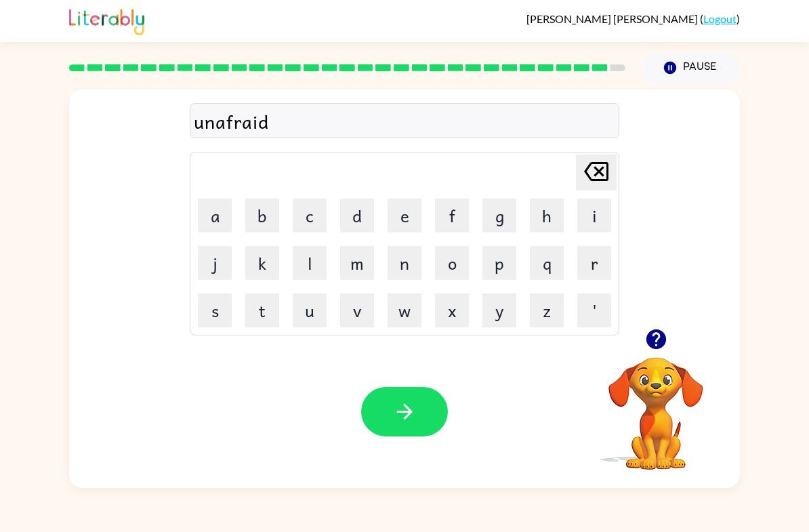
click at [400, 404] on icon "button" at bounding box center [405, 412] width 24 height 24
